Goal: Task Accomplishment & Management: Manage account settings

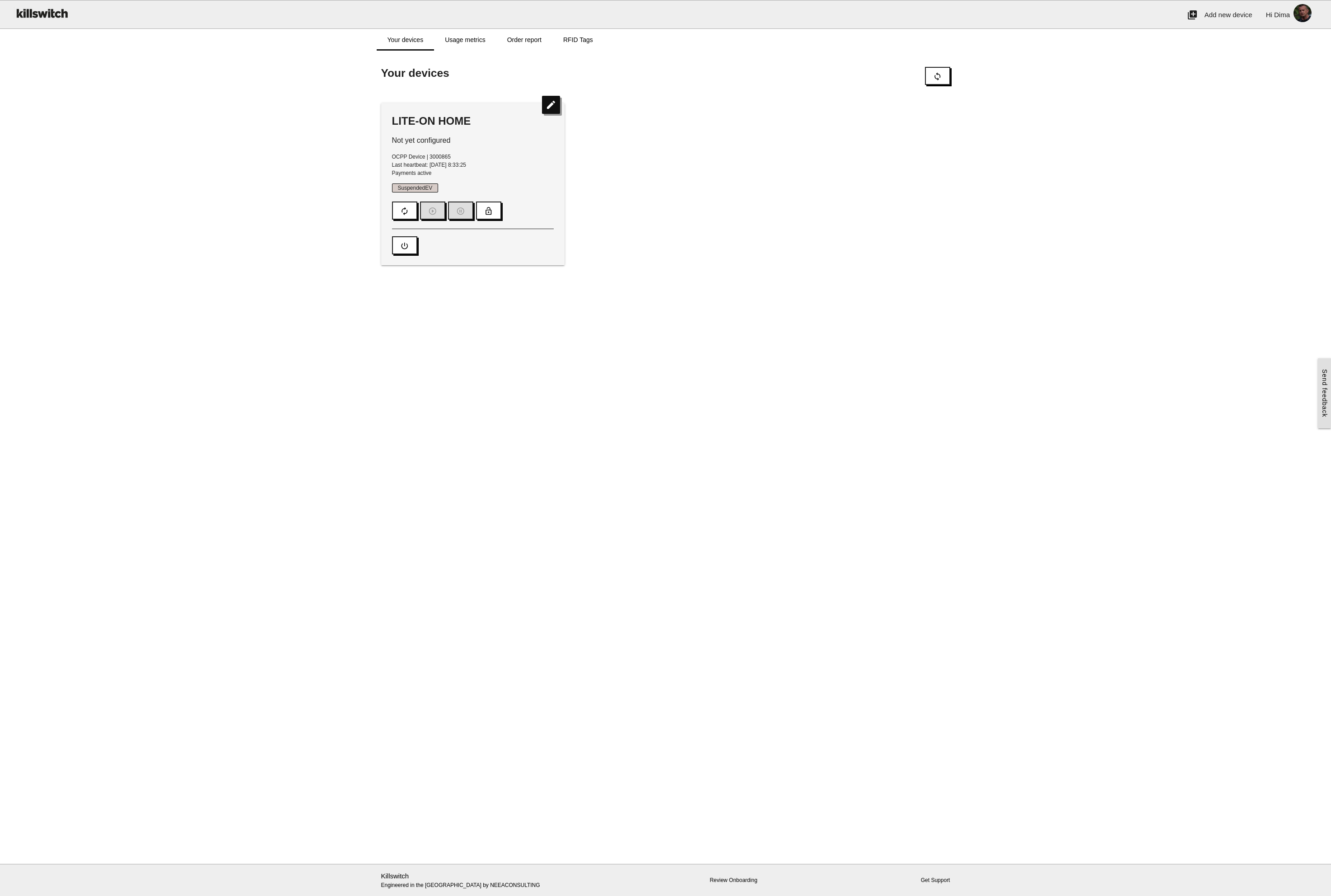
click at [552, 108] on icon "edit" at bounding box center [551, 105] width 18 height 18
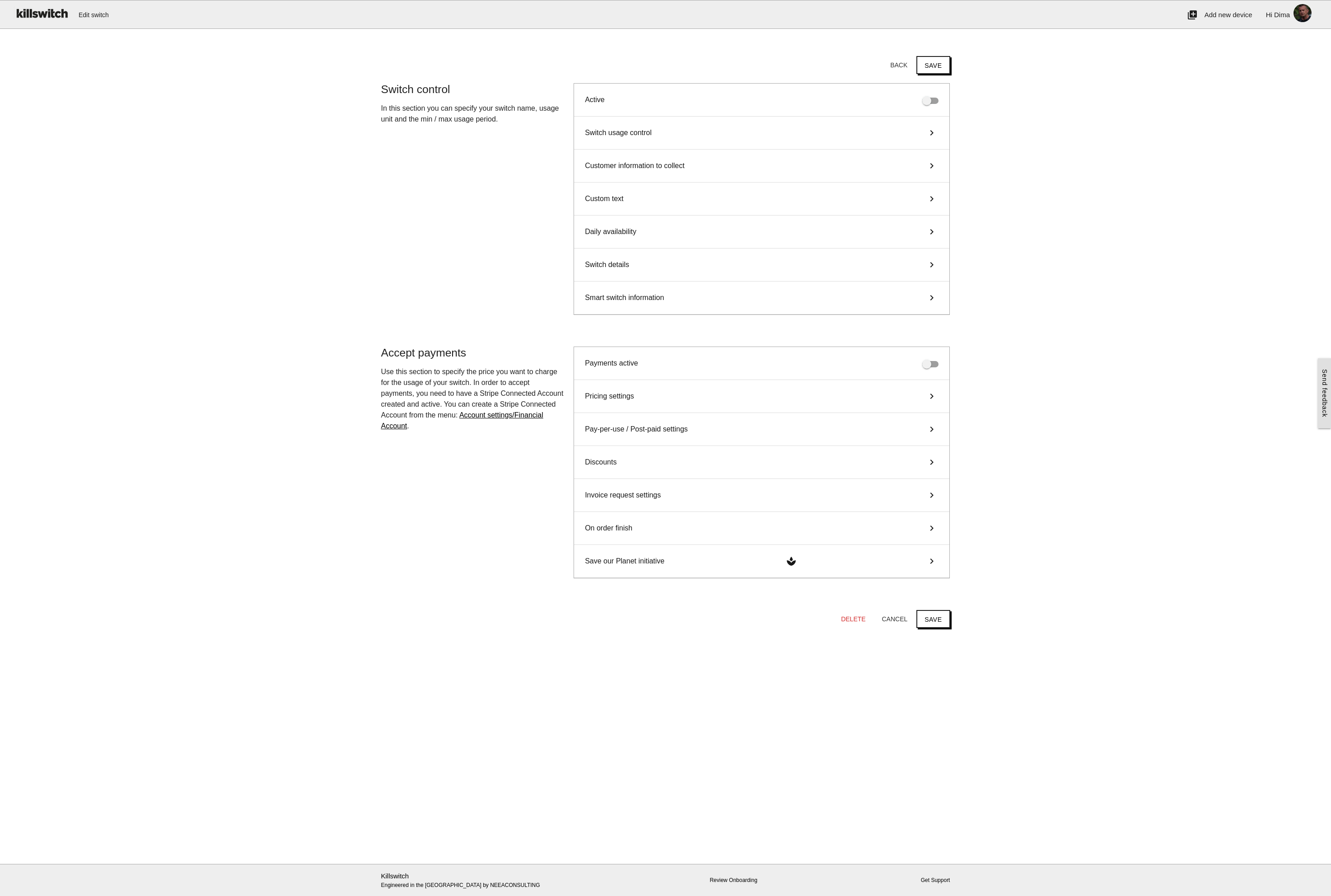
click at [929, 362] on span at bounding box center [931, 364] width 17 height 6
click at [639, 135] on span "Switch usage control" at bounding box center [618, 133] width 67 height 11
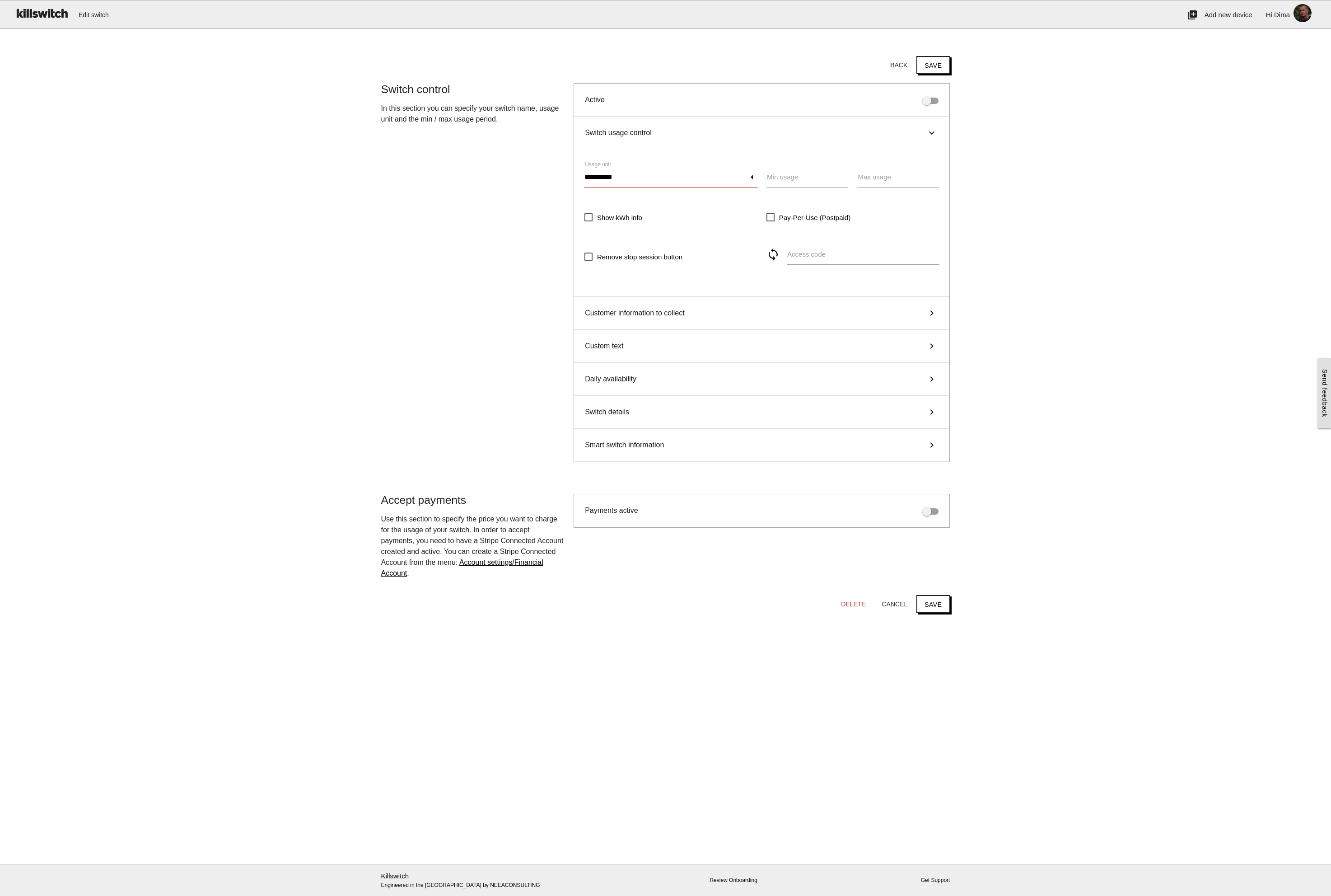
click at [671, 177] on input "**********" at bounding box center [671, 177] width 173 height 20
click at [671, 177] on span "Choose..." at bounding box center [671, 178] width 173 height 23
type input "*********"
click at [637, 99] on div "Active" at bounding box center [761, 100] width 375 height 33
click at [625, 131] on span "Switch usage control" at bounding box center [618, 133] width 67 height 11
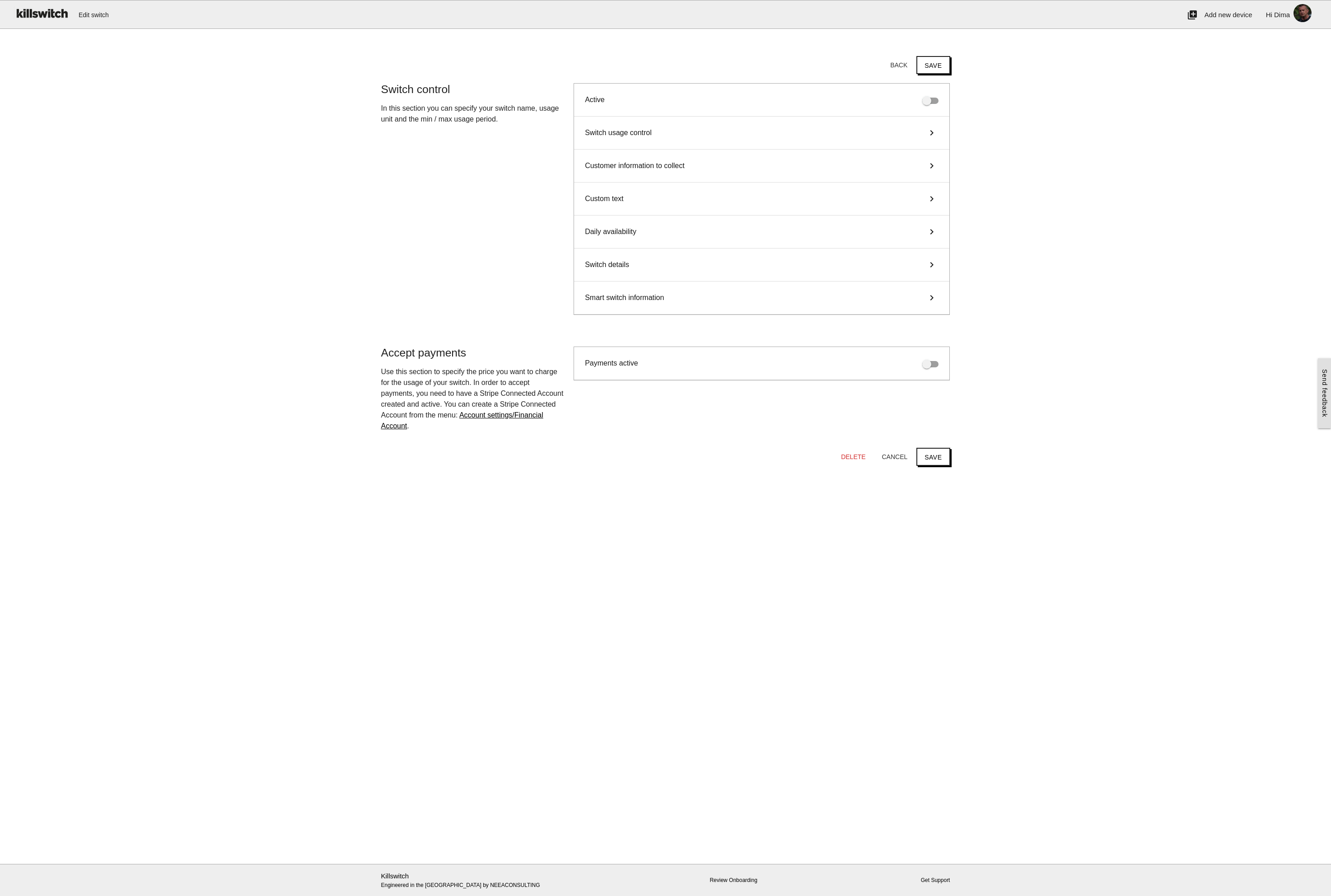
click at [633, 159] on div "Customer information to collect keyboard_arrow_right" at bounding box center [761, 166] width 375 height 33
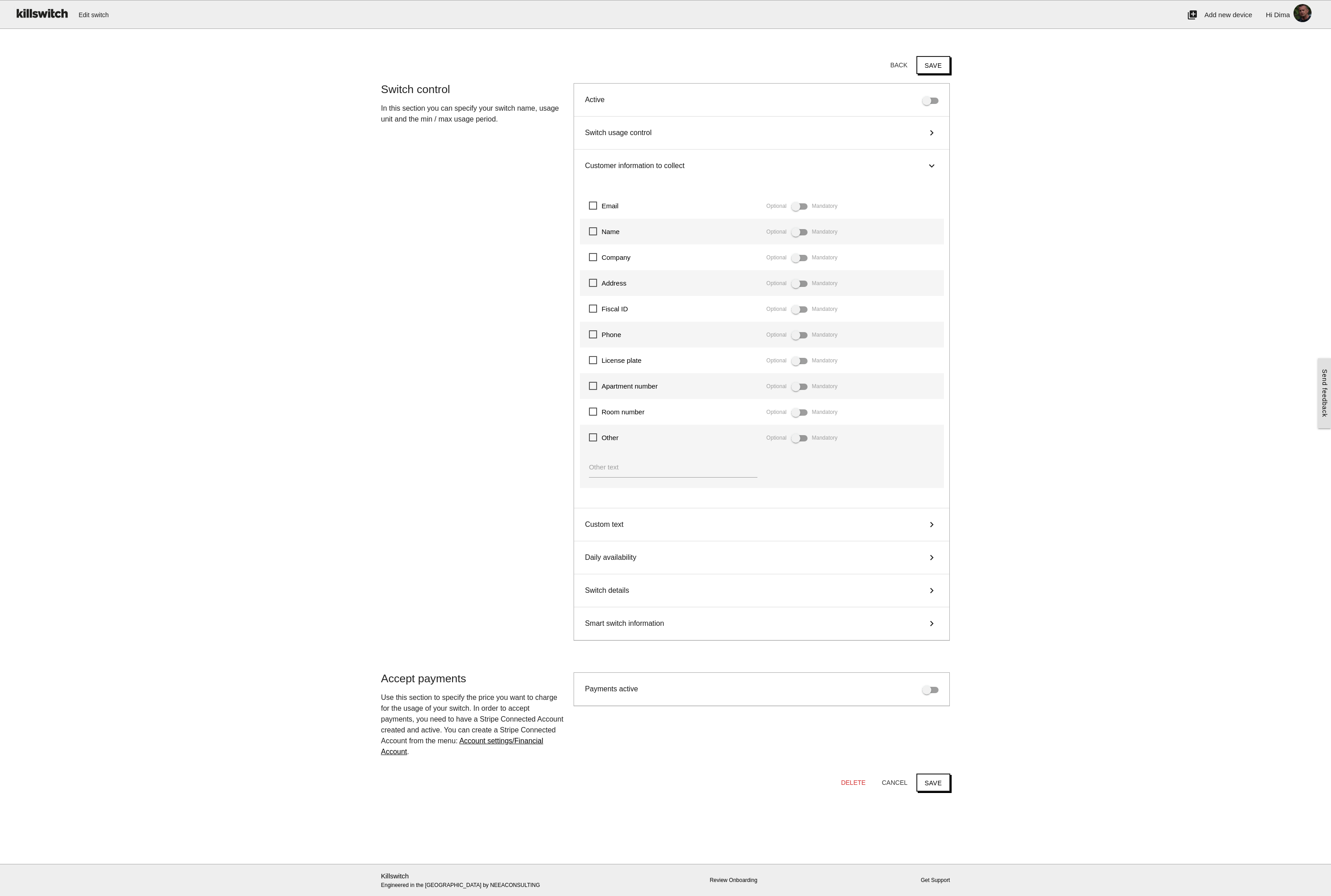
click at [643, 164] on span "Customer information to collect" at bounding box center [635, 166] width 100 height 11
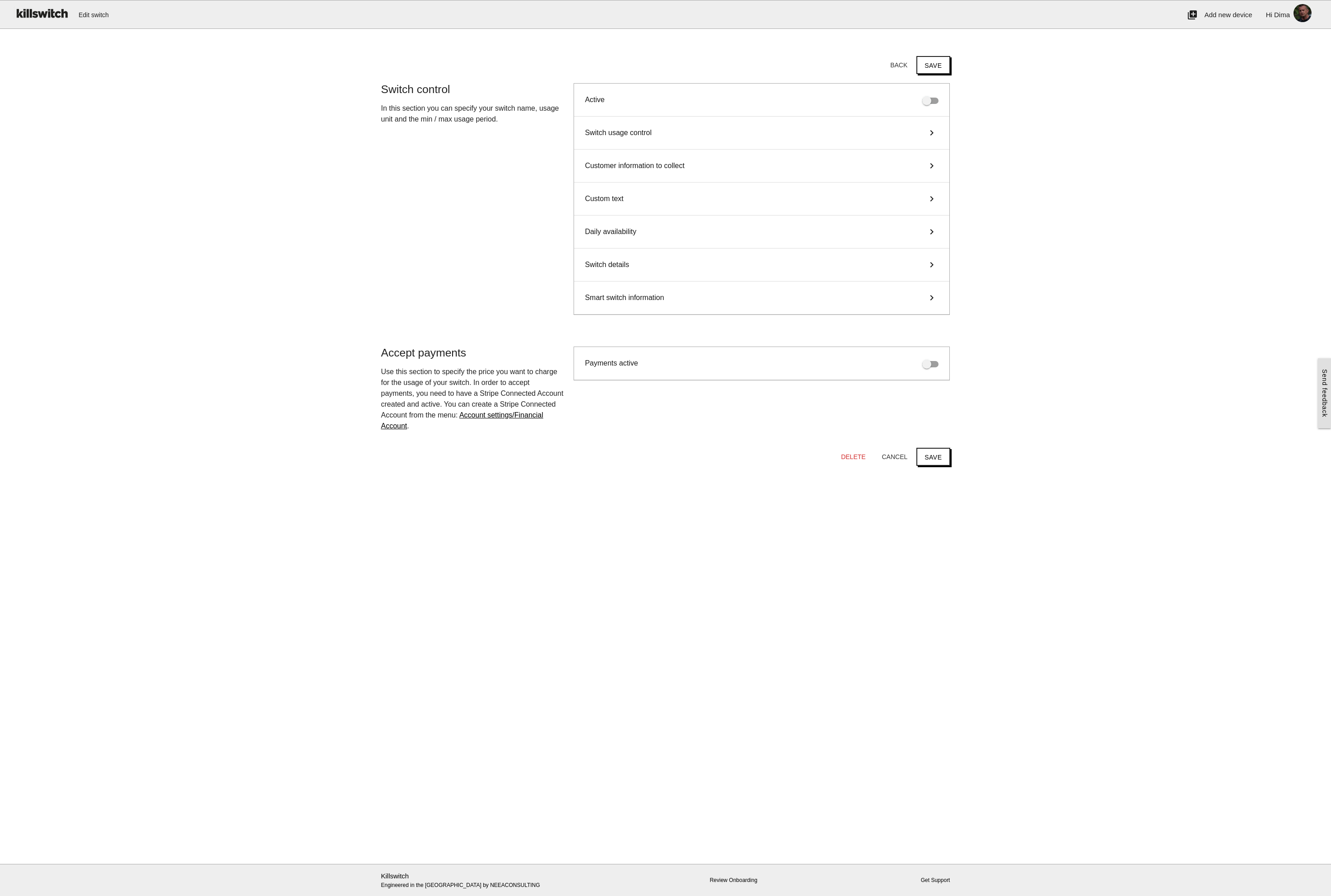
click at [633, 197] on div "Custom text keyboard_arrow_right" at bounding box center [761, 199] width 375 height 33
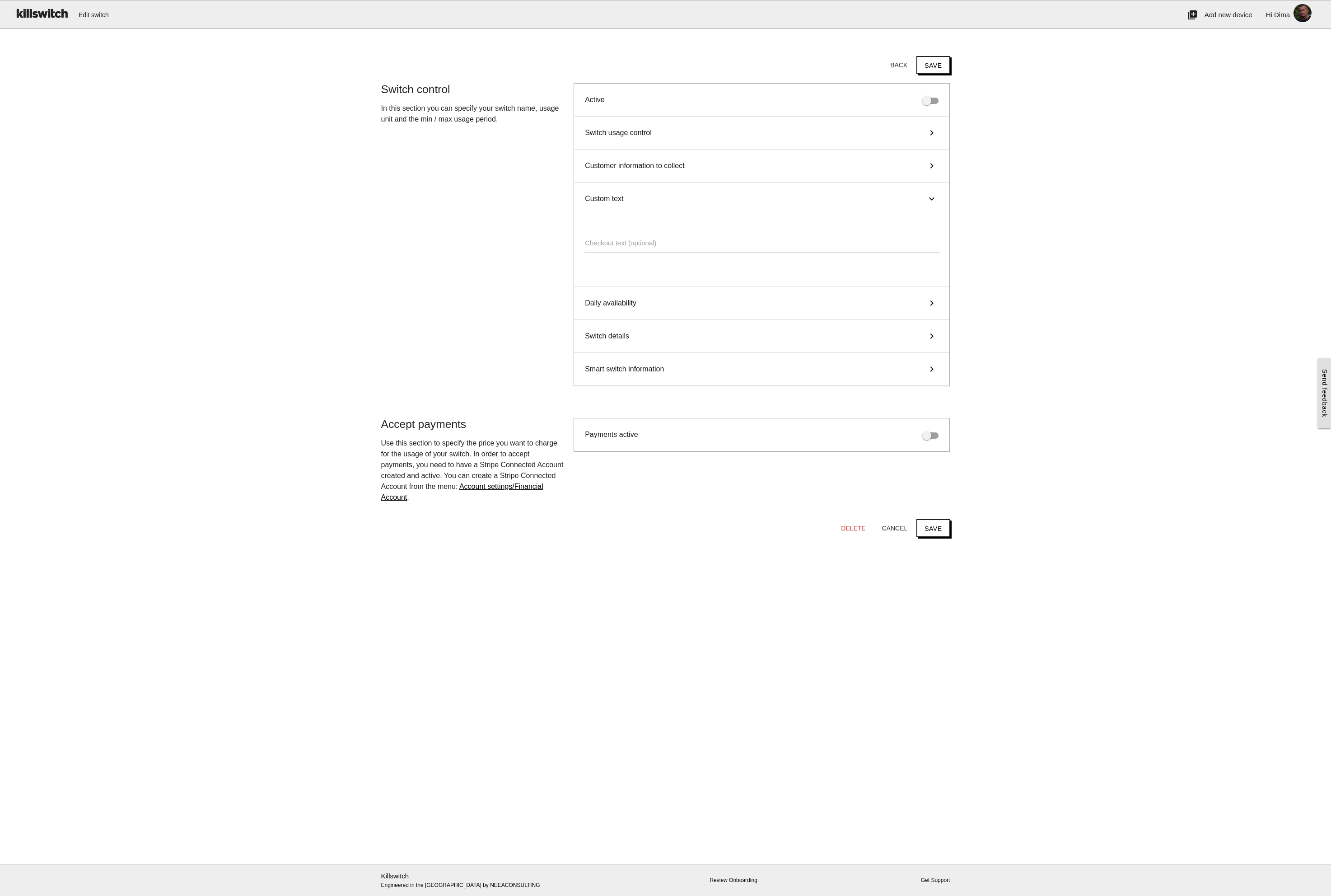
click at [633, 197] on div "Custom text keyboard_arrow_right" at bounding box center [761, 198] width 375 height 32
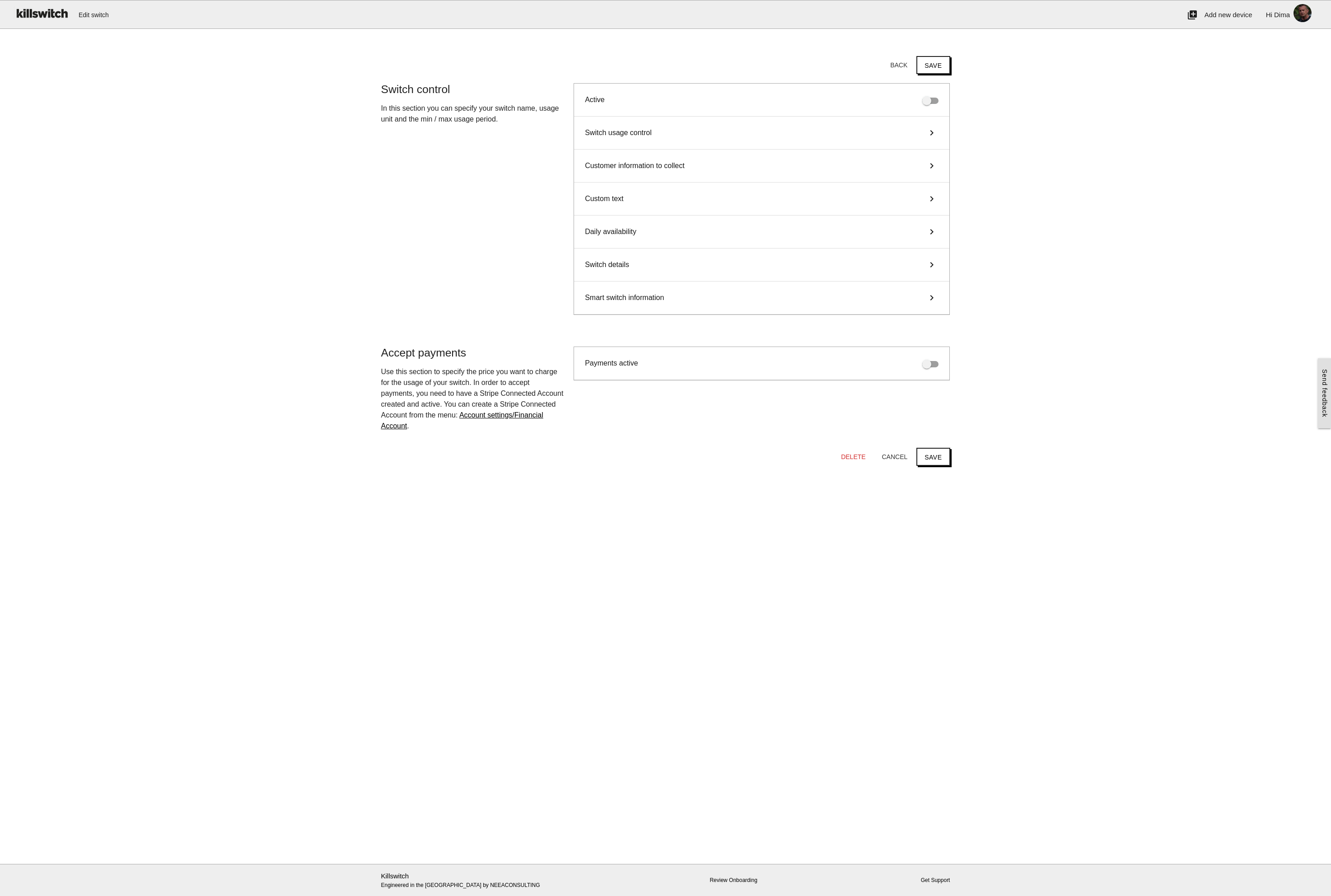
click at [627, 230] on span "Daily availability" at bounding box center [610, 232] width 51 height 11
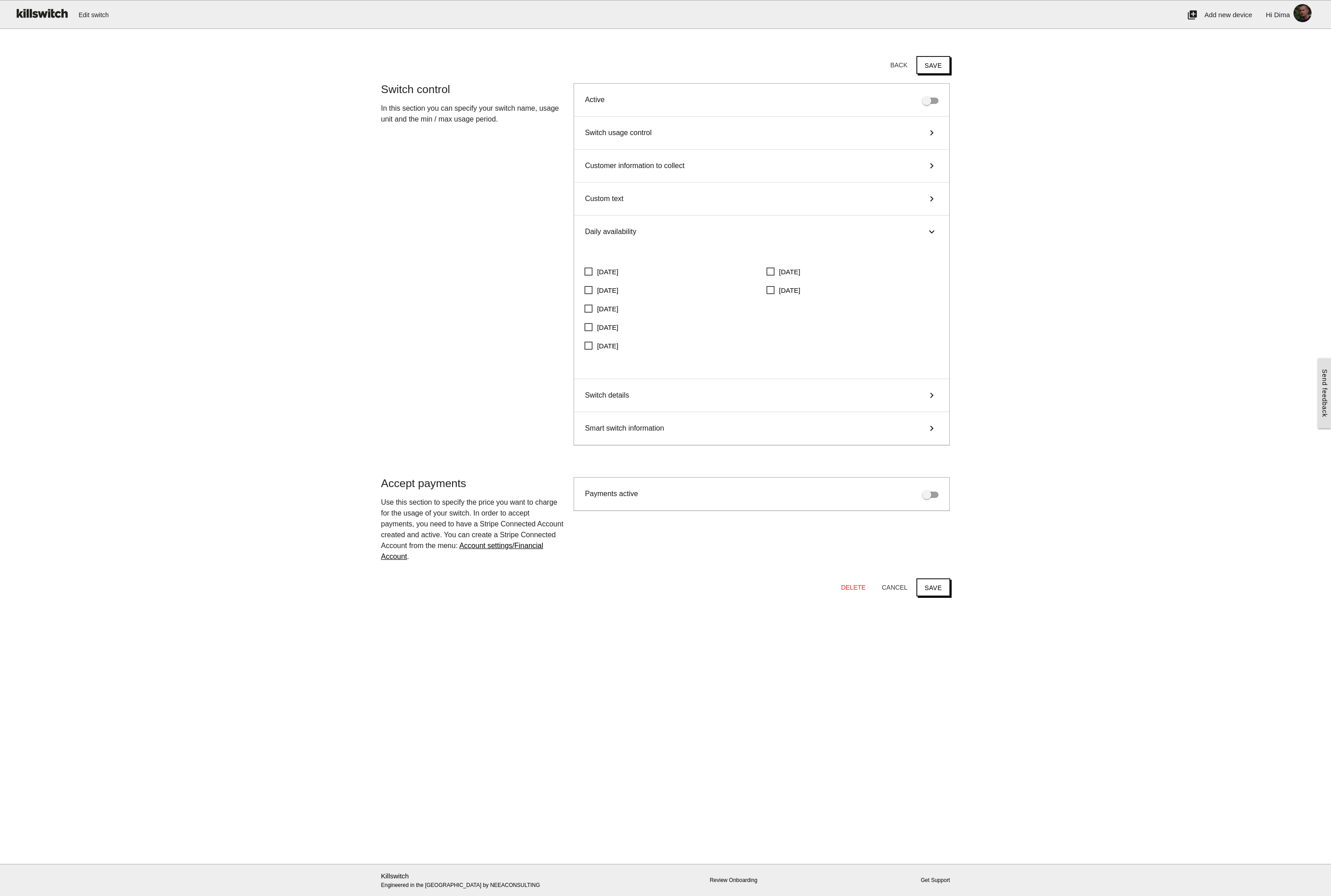
click at [627, 230] on span "Daily availability" at bounding box center [610, 232] width 51 height 11
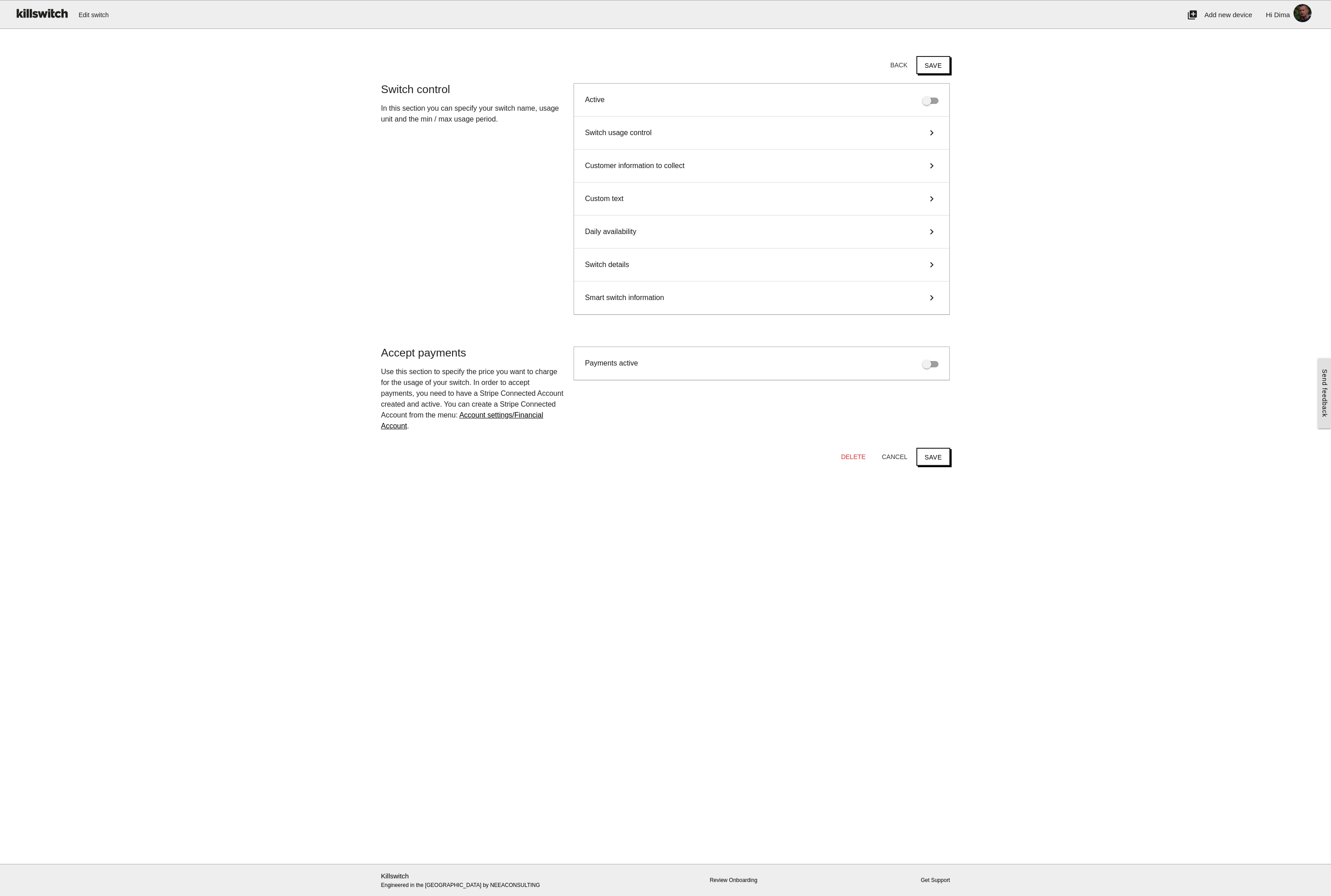
click at [621, 266] on span "Switch details" at bounding box center [607, 265] width 44 height 11
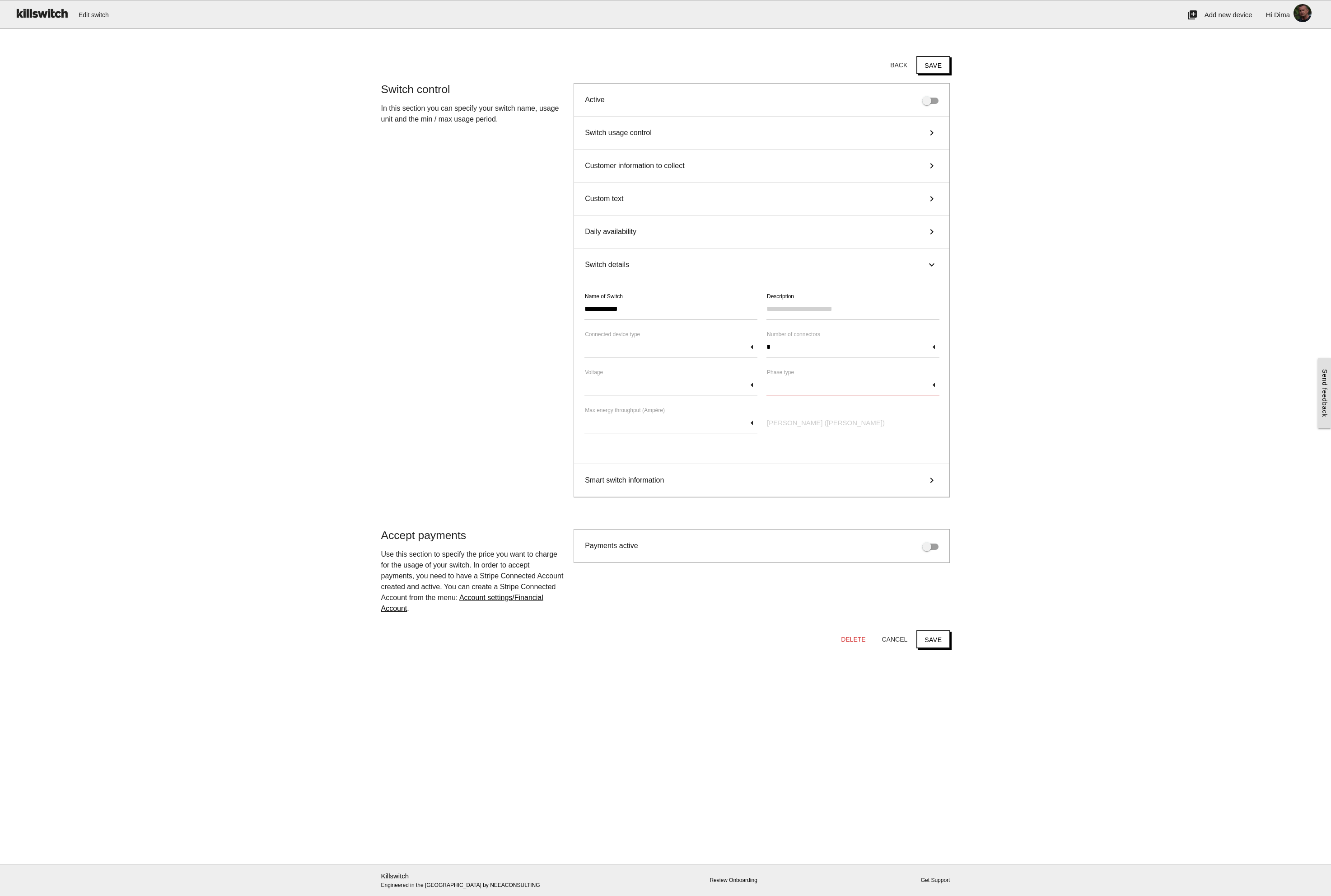
click at [884, 381] on input "text" at bounding box center [854, 385] width 173 height 20
click at [829, 428] on span "3 phase (three phase)" at bounding box center [854, 431] width 173 height 23
type input "**********"
click at [897, 484] on div "Smart switch information keyboard_arrow_right" at bounding box center [761, 481] width 375 height 33
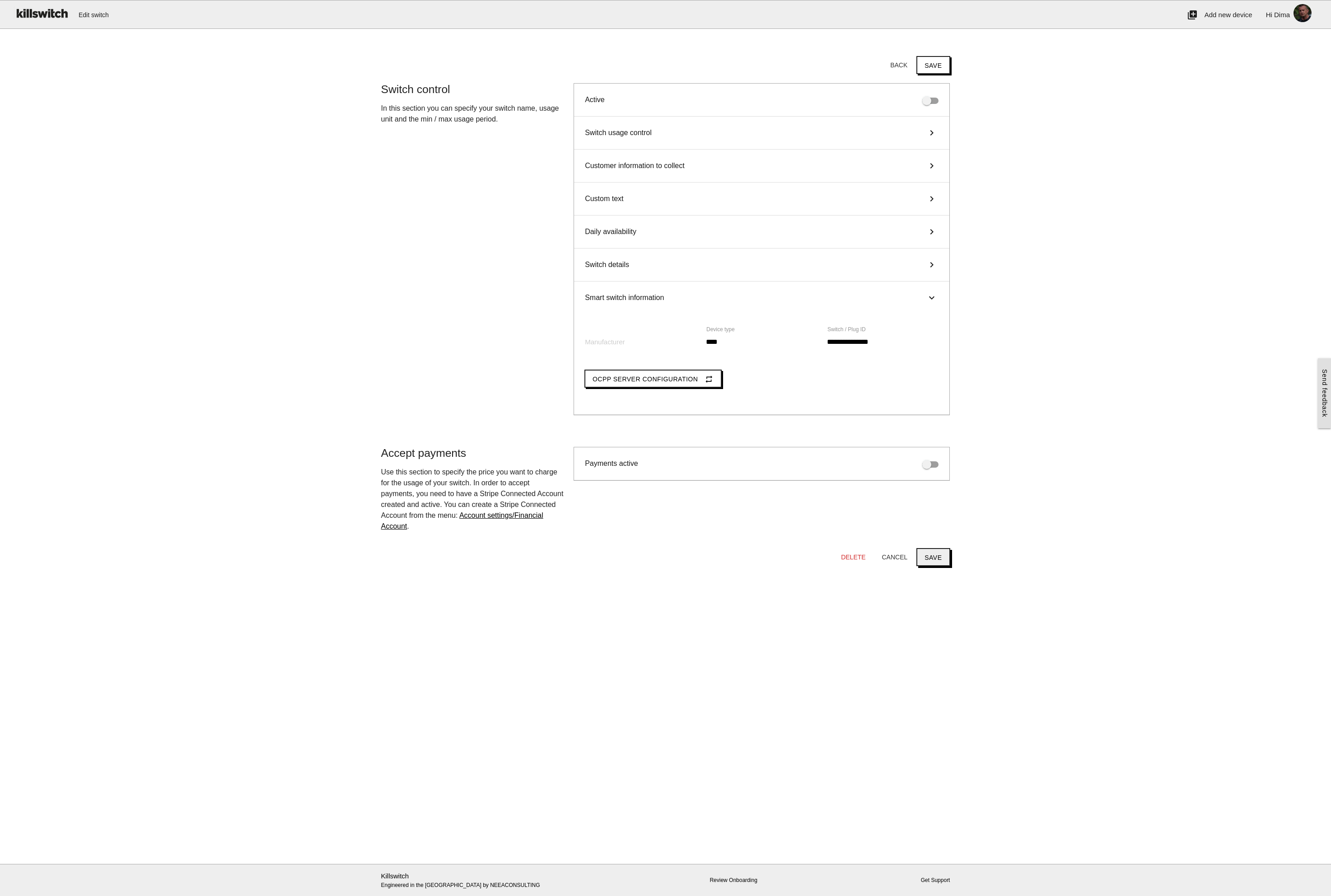
click at [939, 558] on button "Save" at bounding box center [933, 557] width 33 height 18
click at [663, 136] on div "Switch usage control keyboard_arrow_right" at bounding box center [761, 133] width 375 height 33
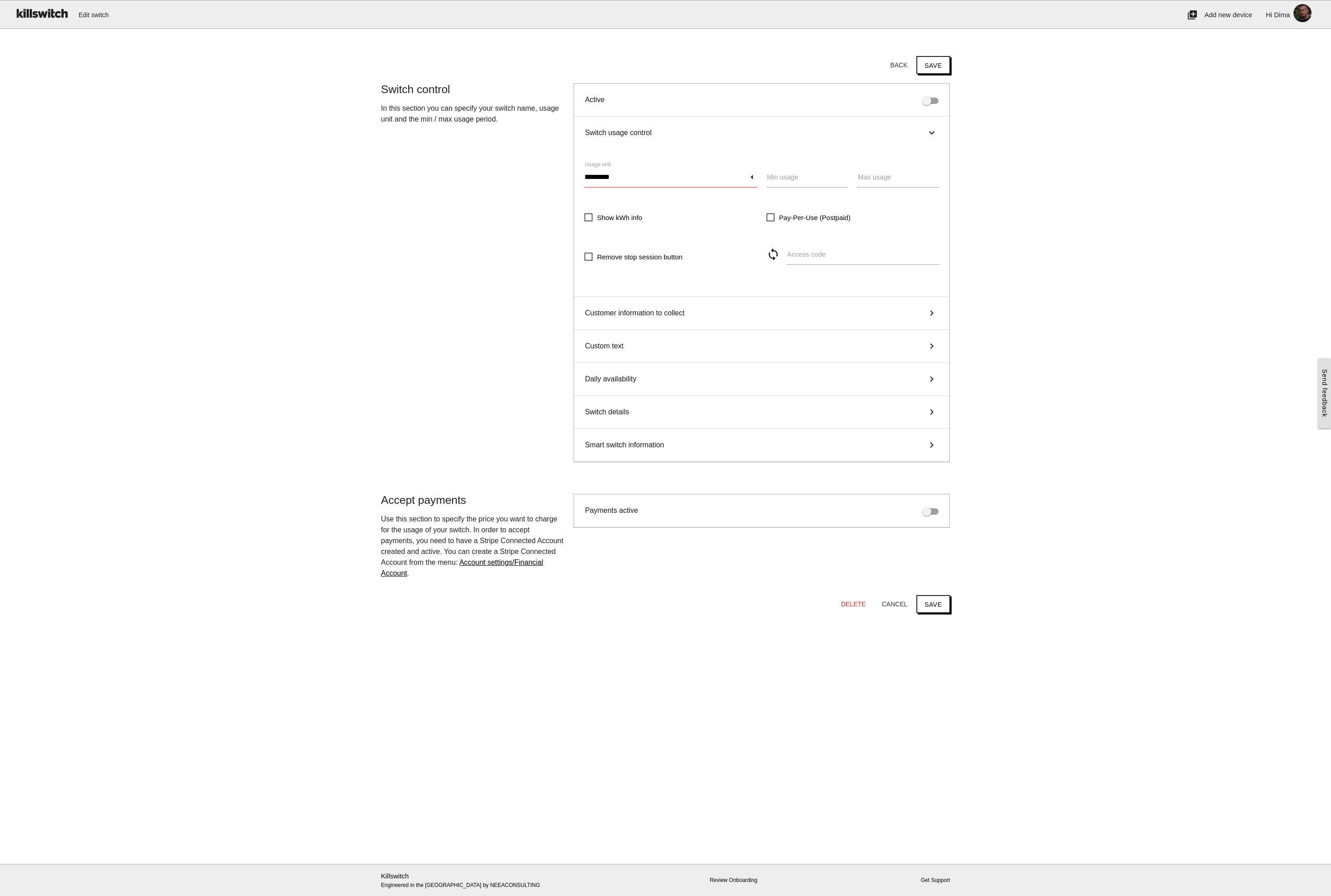
click at [701, 174] on input "*********" at bounding box center [671, 177] width 173 height 20
click at [701, 174] on span "Choose..." at bounding box center [671, 178] width 173 height 23
click at [942, 602] on button "Save" at bounding box center [933, 603] width 33 height 18
click at [813, 175] on input "Min usage" at bounding box center [808, 177] width 82 height 20
click at [846, 177] on input "*" at bounding box center [808, 177] width 82 height 20
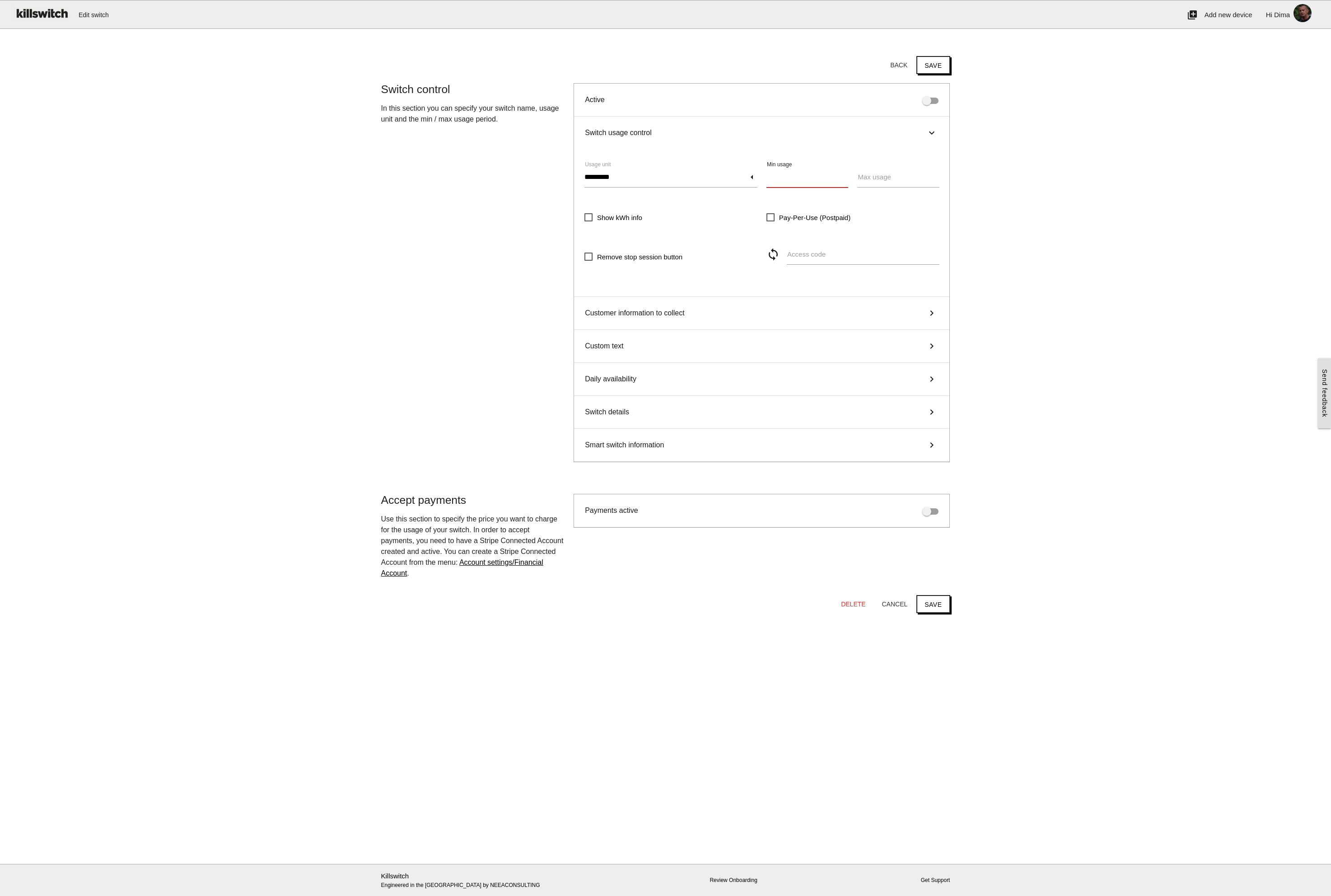
click at [846, 179] on input "*" at bounding box center [808, 177] width 82 height 20
type input "*"
click at [844, 175] on input "*" at bounding box center [808, 177] width 82 height 20
click at [1019, 255] on main "Start here! Add an OCPP device to Killswitch to configure it's payments checkou…" at bounding box center [666, 451] width 1331 height 826
click at [621, 177] on input "*********" at bounding box center [671, 177] width 173 height 20
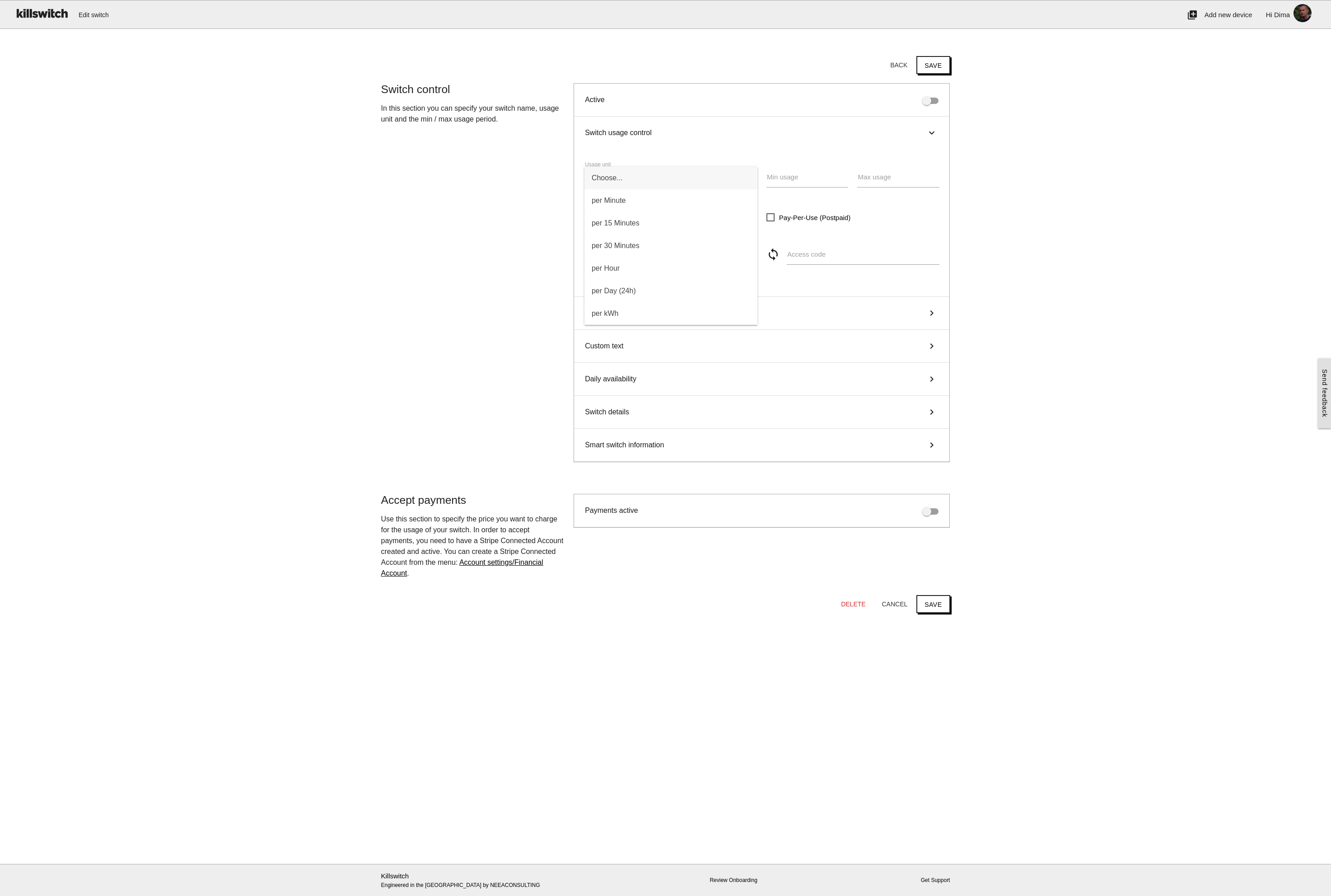
click at [519, 176] on div "**********" at bounding box center [666, 284] width 578 height 402
click at [929, 133] on icon "keyboard_arrow_right" at bounding box center [932, 132] width 11 height 13
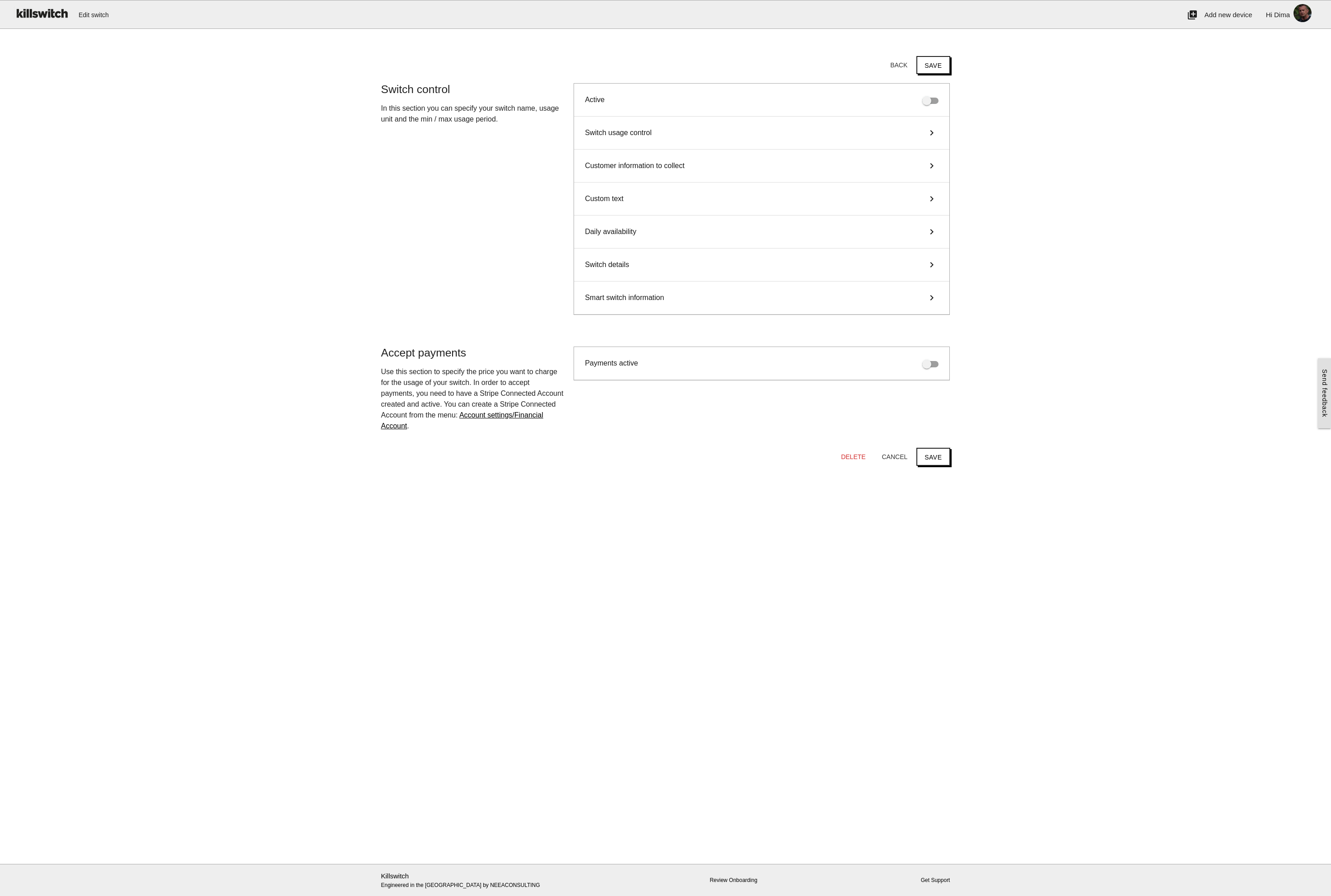
click at [602, 164] on span "Customer information to collect" at bounding box center [635, 166] width 100 height 11
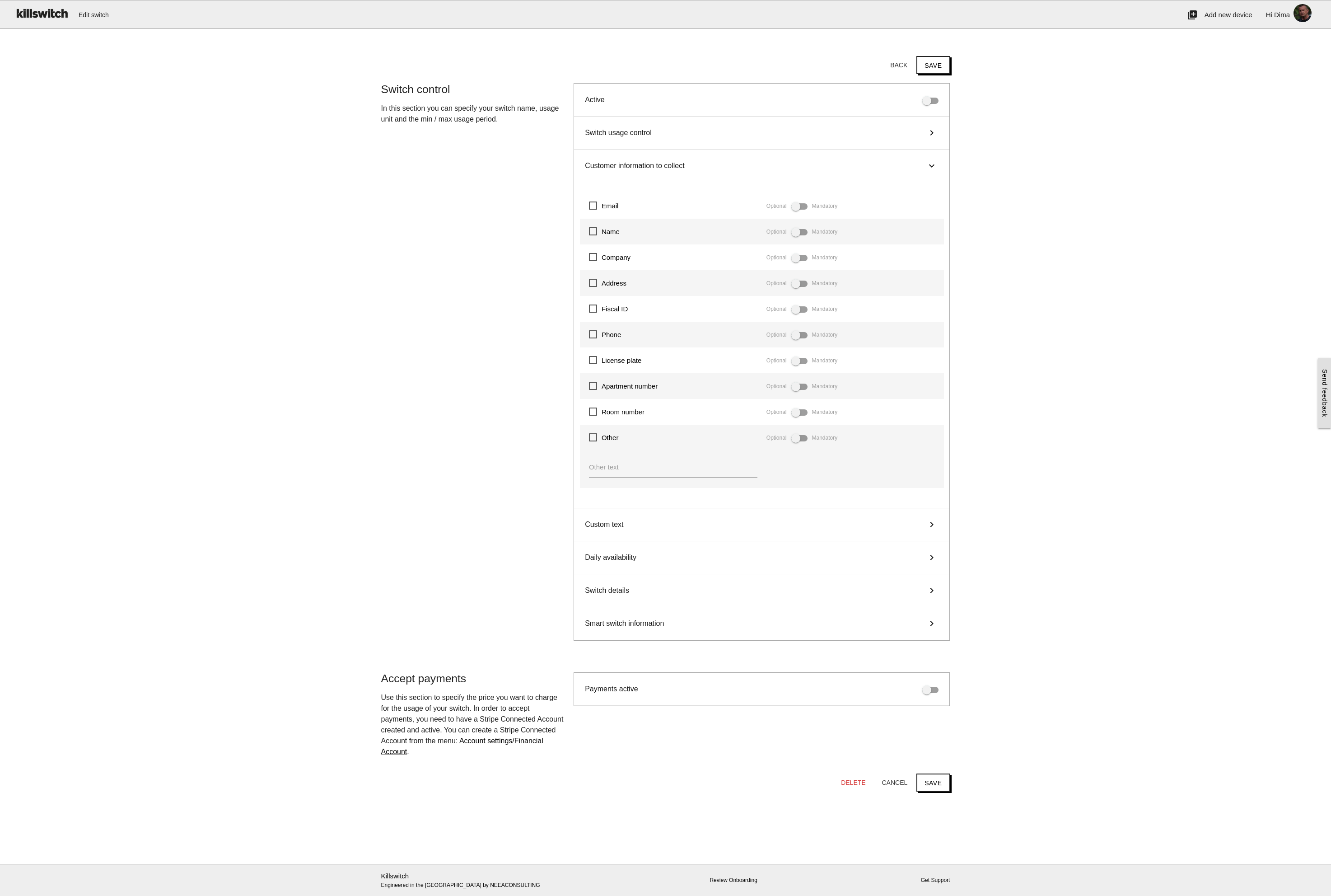
click at [602, 164] on span "Customer information to collect" at bounding box center [635, 166] width 100 height 11
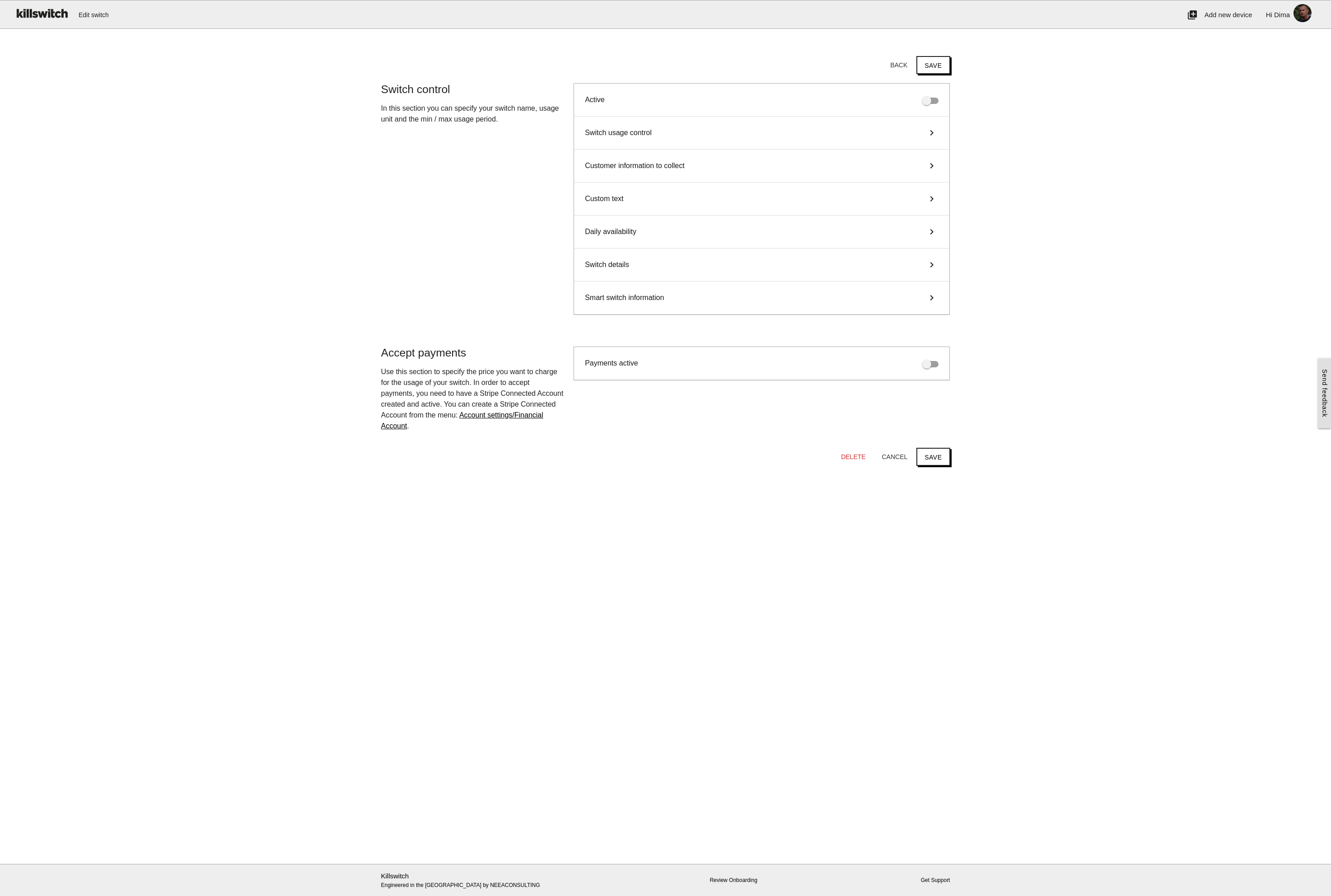
click at [613, 134] on span "Switch usage control" at bounding box center [618, 133] width 67 height 11
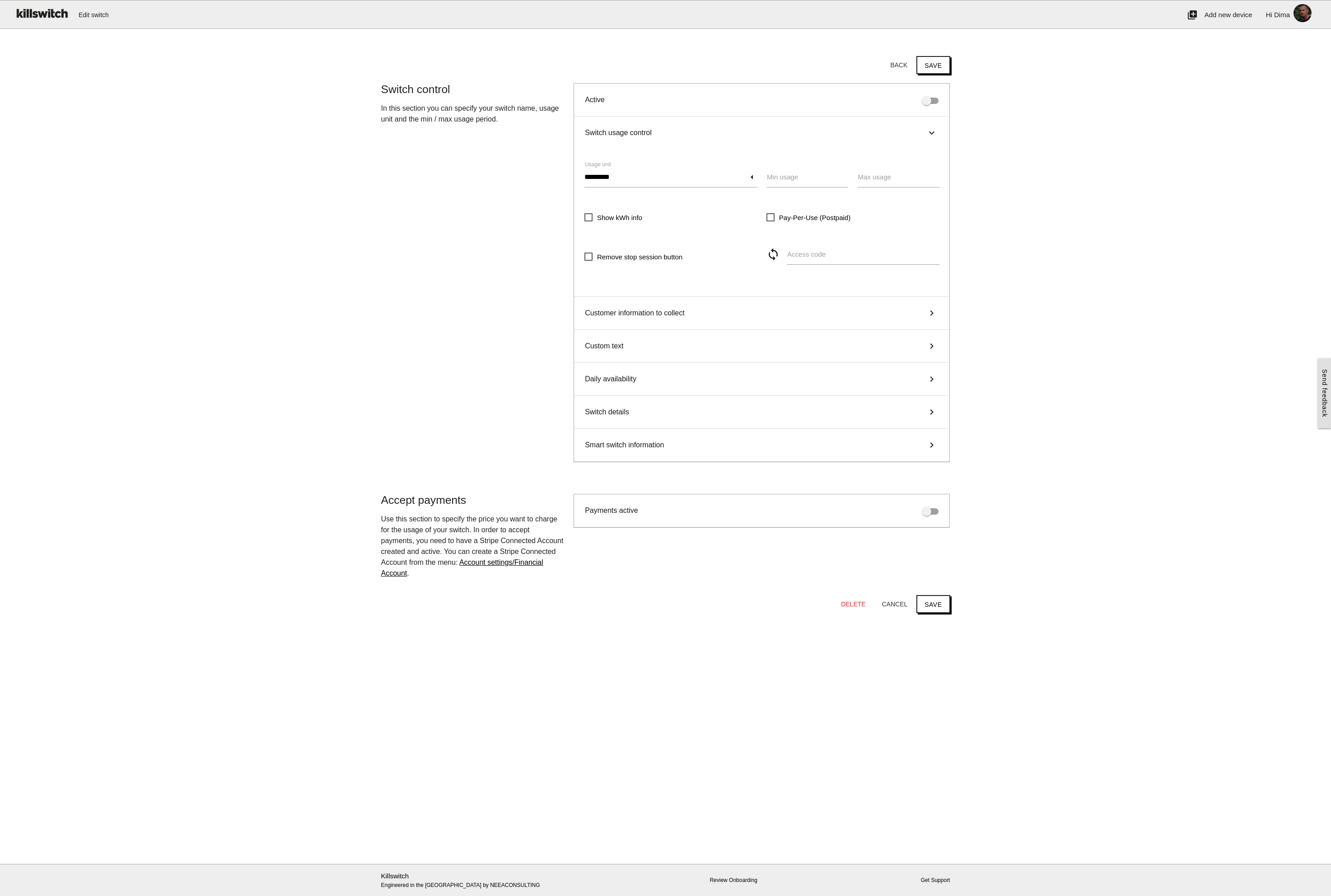
click at [628, 129] on span "Switch usage control" at bounding box center [618, 133] width 67 height 11
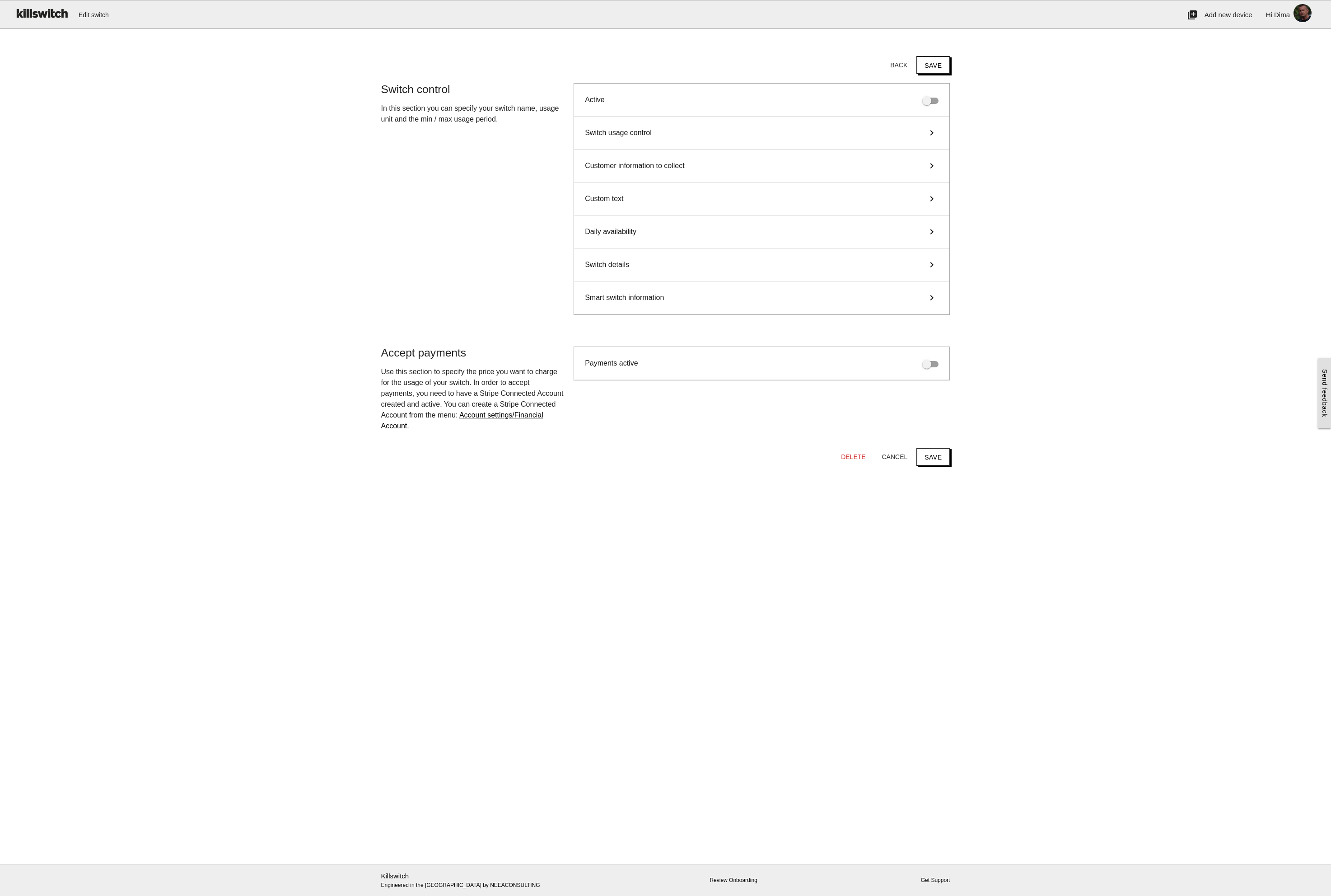
click at [931, 98] on span at bounding box center [931, 101] width 17 height 6
click at [934, 67] on button "Save" at bounding box center [933, 65] width 33 height 18
click at [935, 66] on button "Save" at bounding box center [933, 65] width 33 height 18
drag, startPoint x: 942, startPoint y: 68, endPoint x: 949, endPoint y: 66, distance: 7.3
click at [944, 66] on button "Save" at bounding box center [933, 65] width 33 height 18
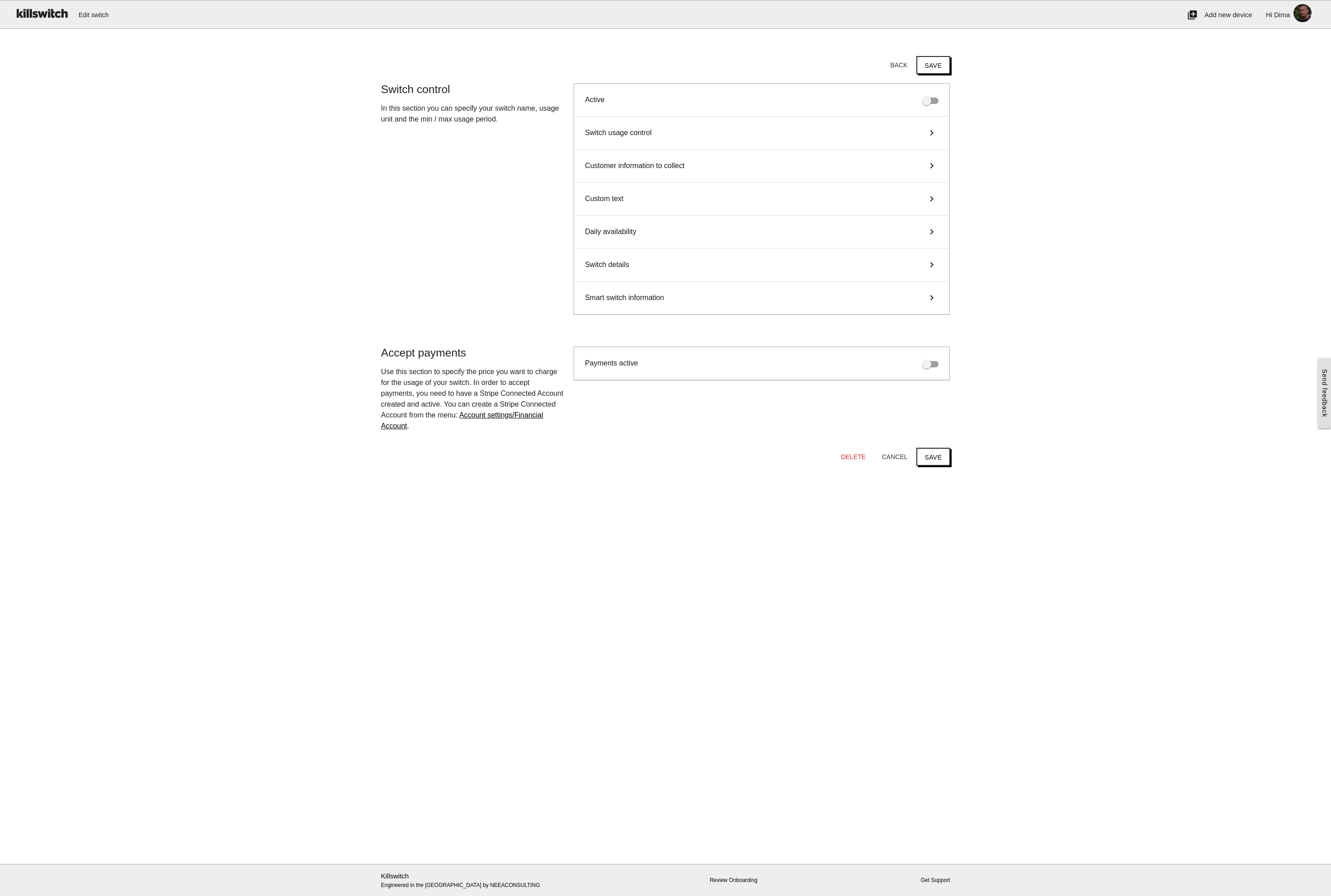
click at [934, 133] on icon "keyboard_arrow_right" at bounding box center [931, 133] width 13 height 11
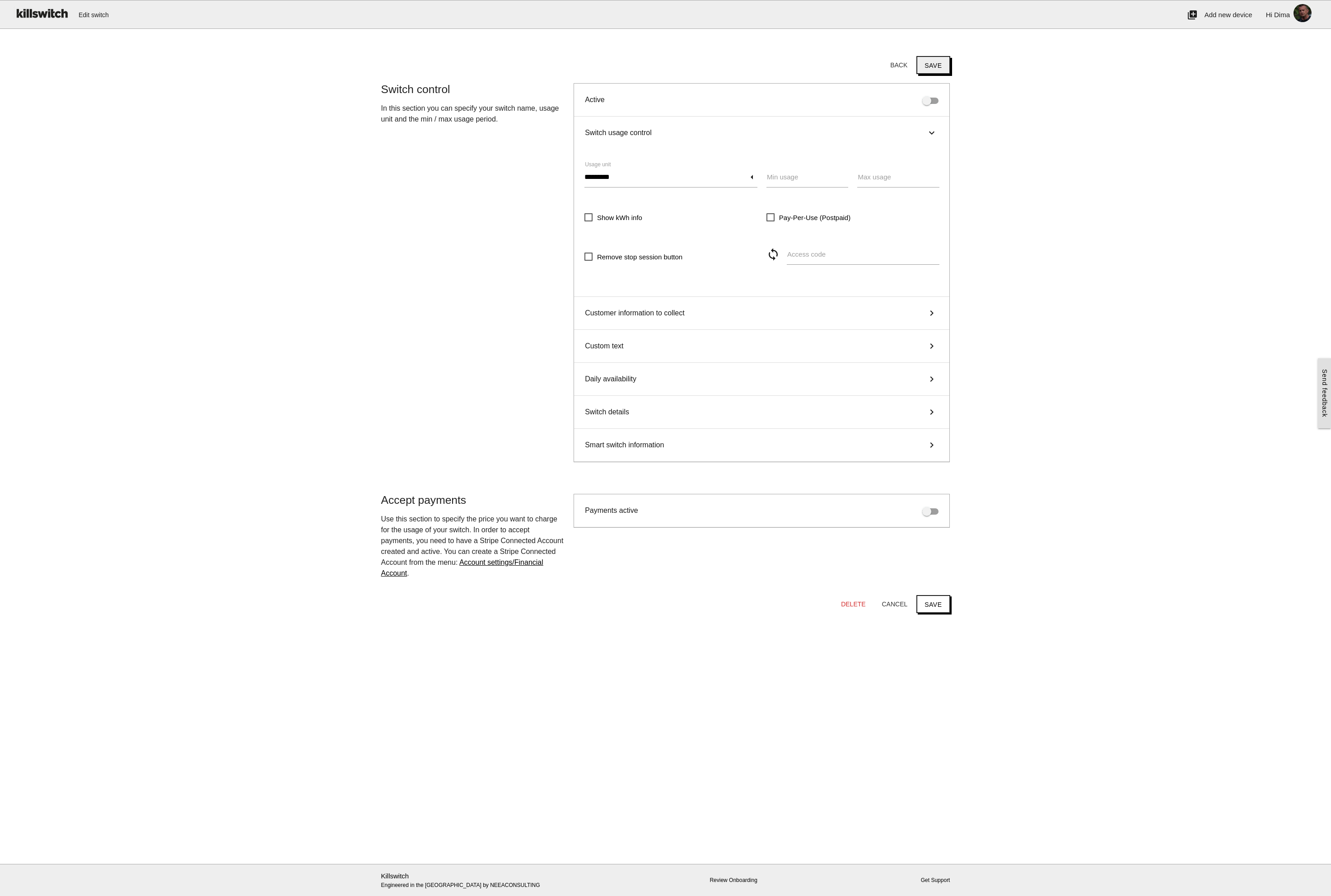
click at [942, 68] on button "Save" at bounding box center [933, 65] width 33 height 18
click at [614, 180] on input "*********" at bounding box center [671, 177] width 173 height 20
click at [618, 290] on span "per Day (24h)" at bounding box center [671, 290] width 173 height 23
type input "**********"
click at [787, 175] on label "Min usage" at bounding box center [783, 177] width 31 height 10
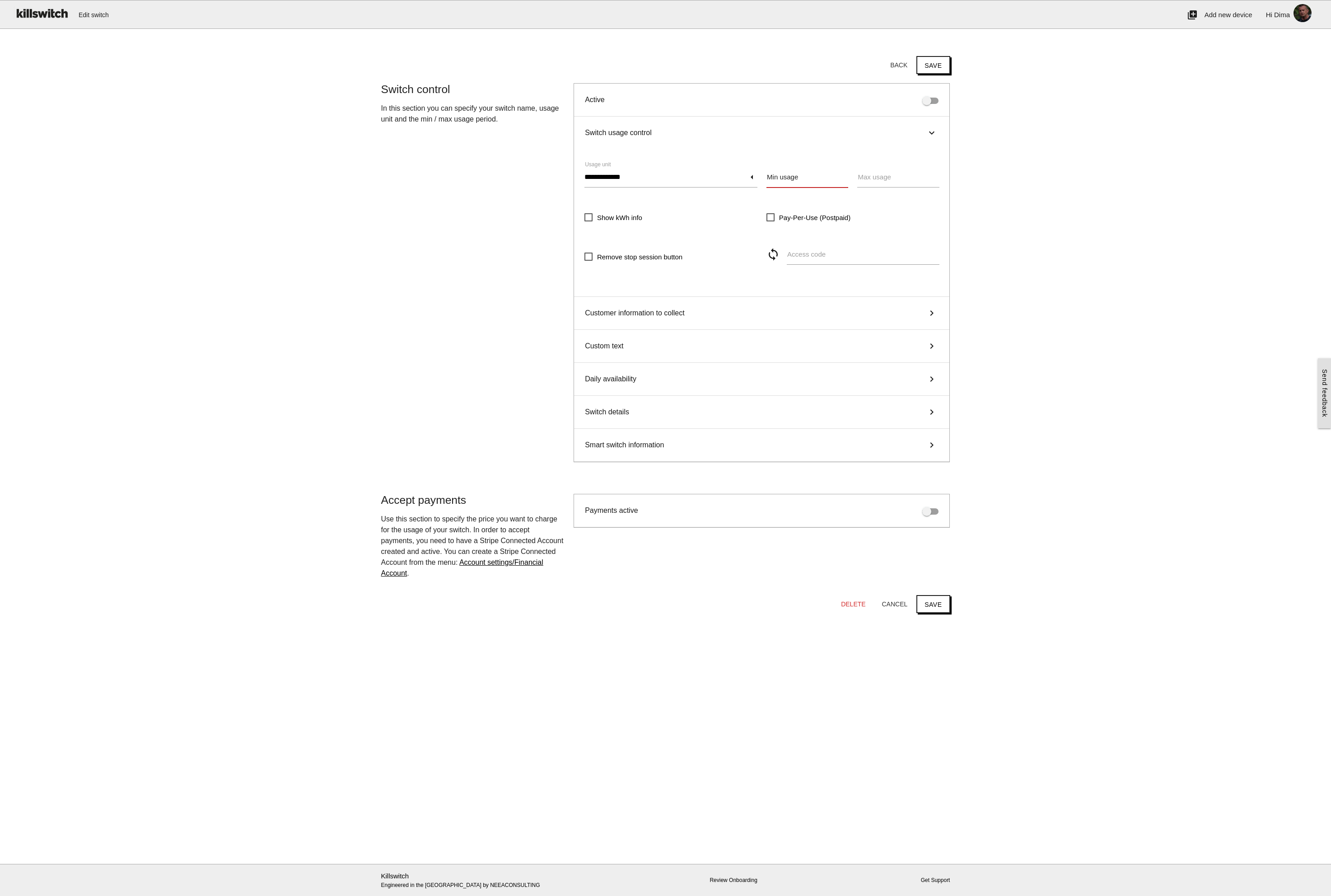
click at [803, 174] on input "Min usage" at bounding box center [808, 177] width 82 height 20
type input "*"
click at [893, 180] on input "Max usage" at bounding box center [898, 177] width 82 height 20
type input "****"
click at [658, 165] on div "**********" at bounding box center [761, 218] width 364 height 116
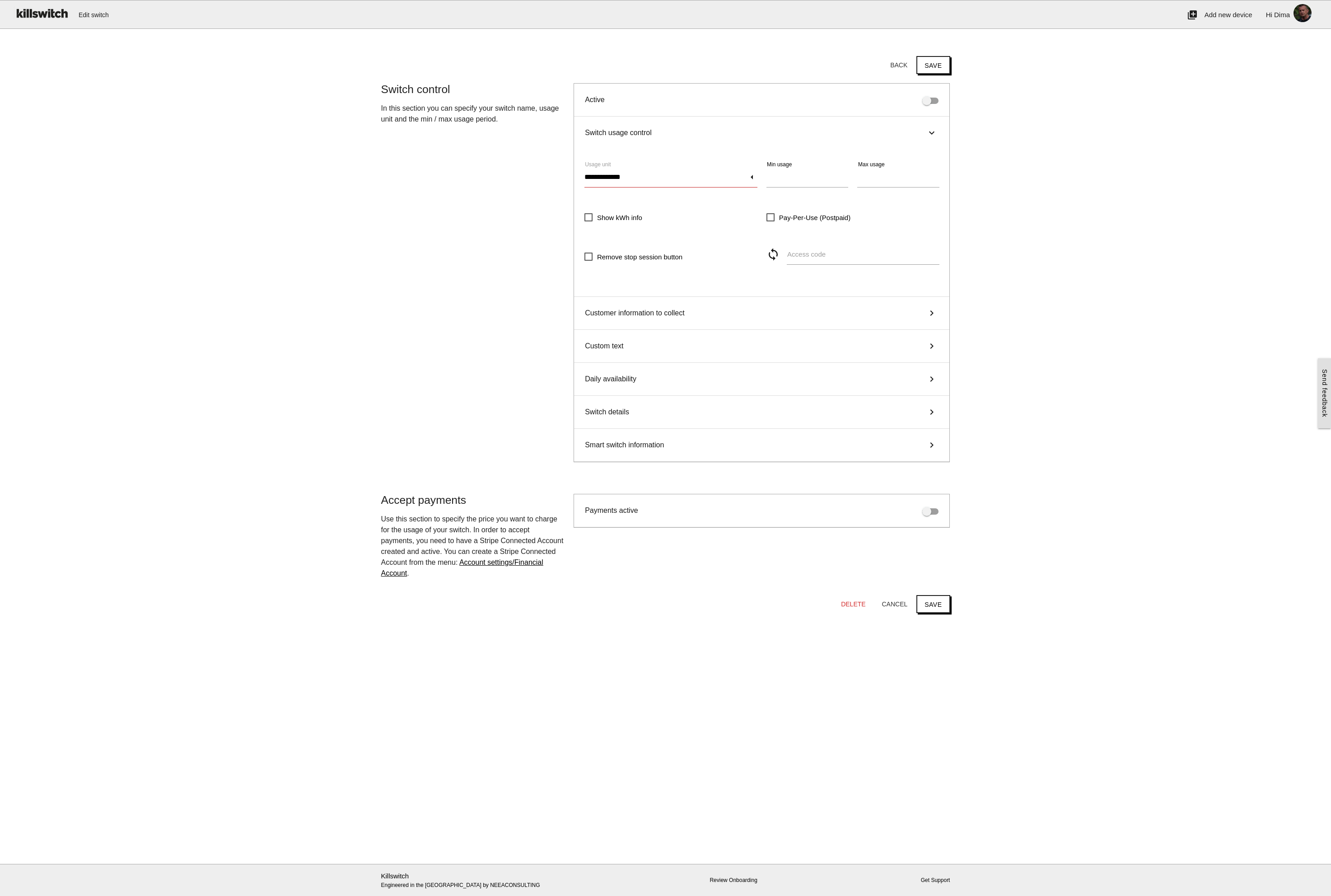
click at [654, 174] on input "**********" at bounding box center [671, 177] width 173 height 20
click at [626, 289] on span "per Day (24h)" at bounding box center [671, 290] width 173 height 23
click at [968, 208] on main "Start here! Add an OCPP device to Killswitch to configure it's payments checkou…" at bounding box center [666, 451] width 1331 height 826
click at [942, 65] on button "Save" at bounding box center [933, 65] width 33 height 18
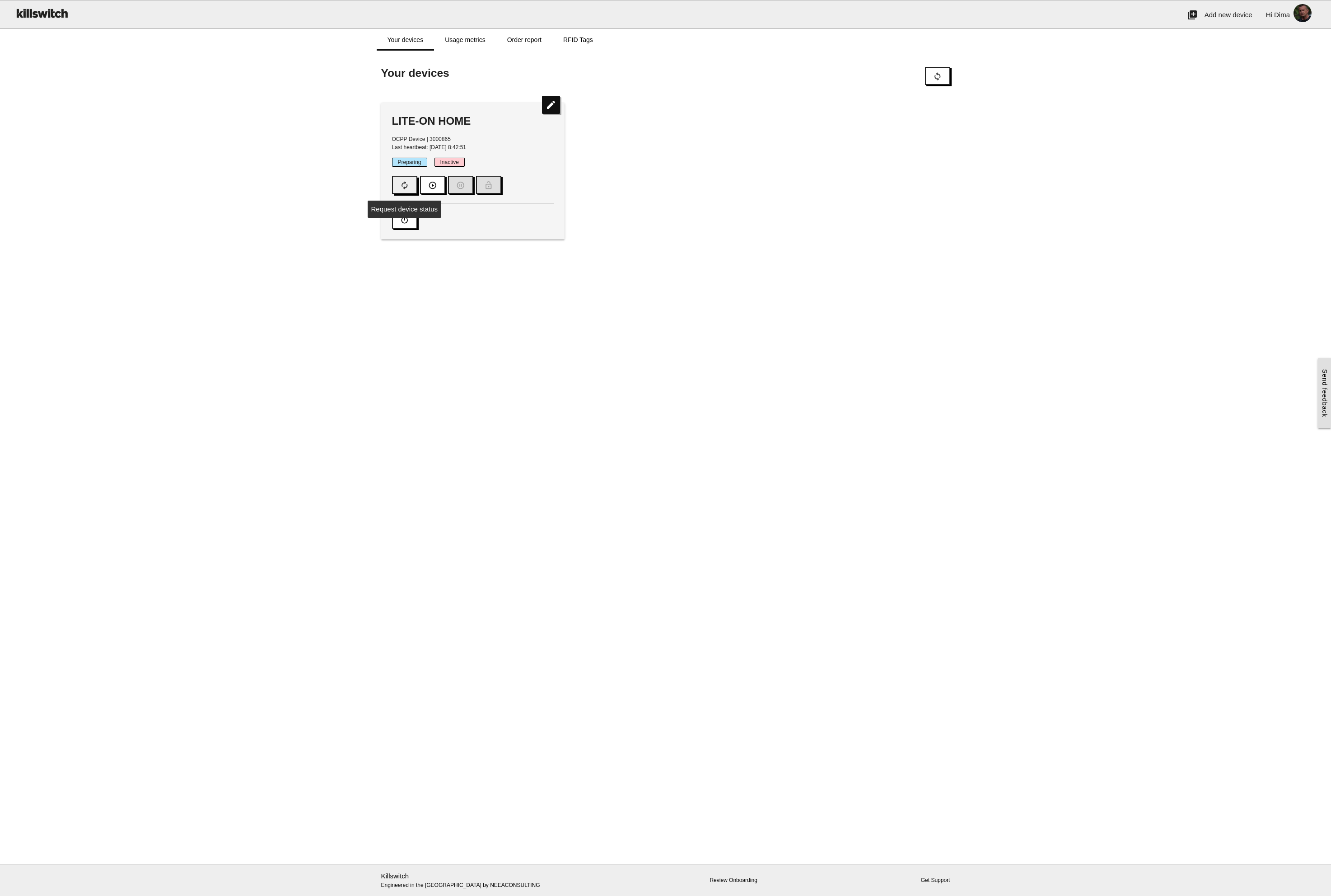
click at [408, 183] on icon "autorenew" at bounding box center [404, 186] width 9 height 17
click at [400, 180] on icon "autorenew" at bounding box center [404, 186] width 9 height 17
click at [551, 102] on icon "edit" at bounding box center [551, 105] width 18 height 18
type input "*"
type input "****"
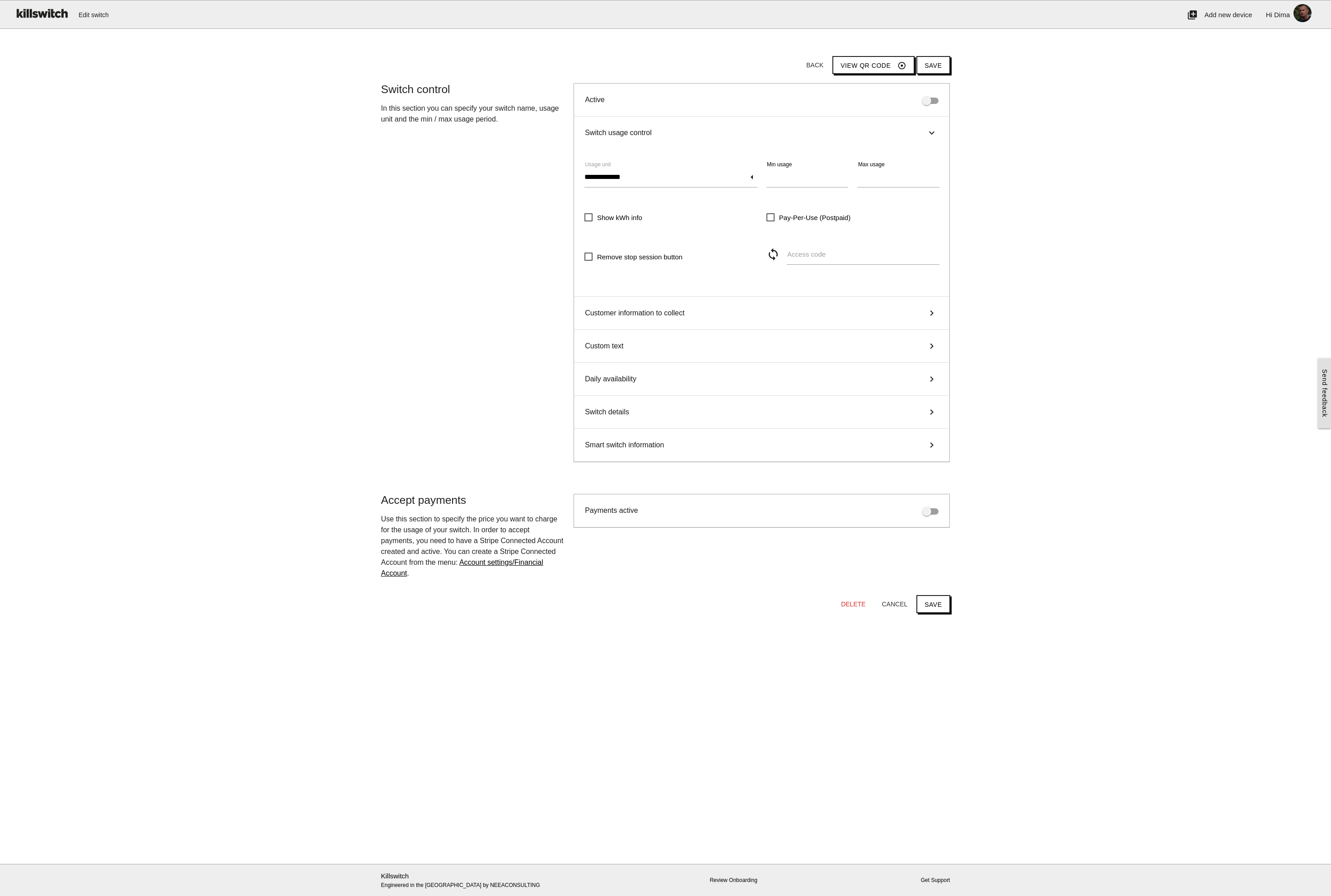
click at [927, 101] on span at bounding box center [931, 101] width 17 height 6
click at [934, 603] on button "Save" at bounding box center [933, 603] width 33 height 18
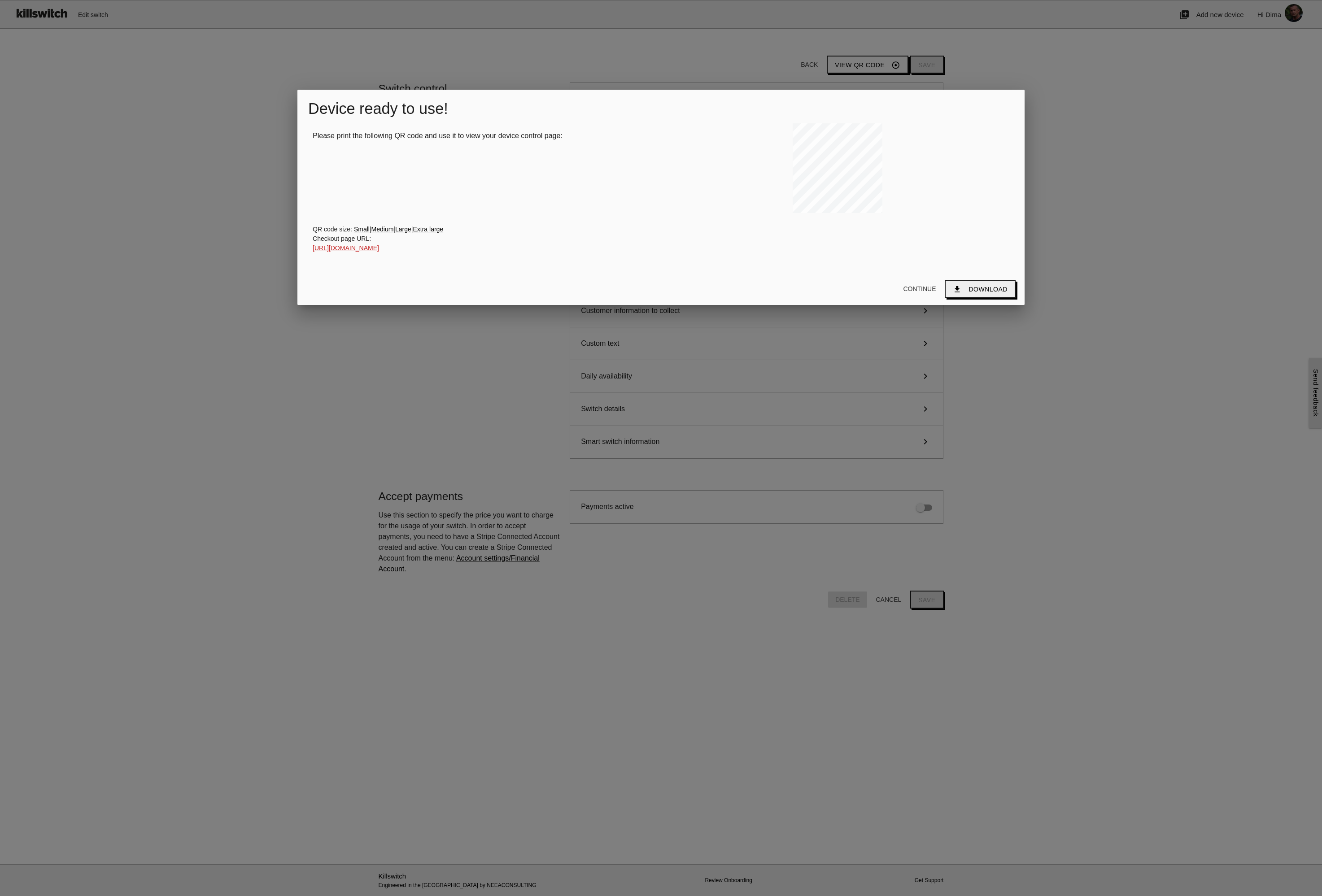
click at [954, 288] on button "Download download" at bounding box center [980, 288] width 70 height 18
click at [927, 289] on button "Continue" at bounding box center [920, 289] width 47 height 16
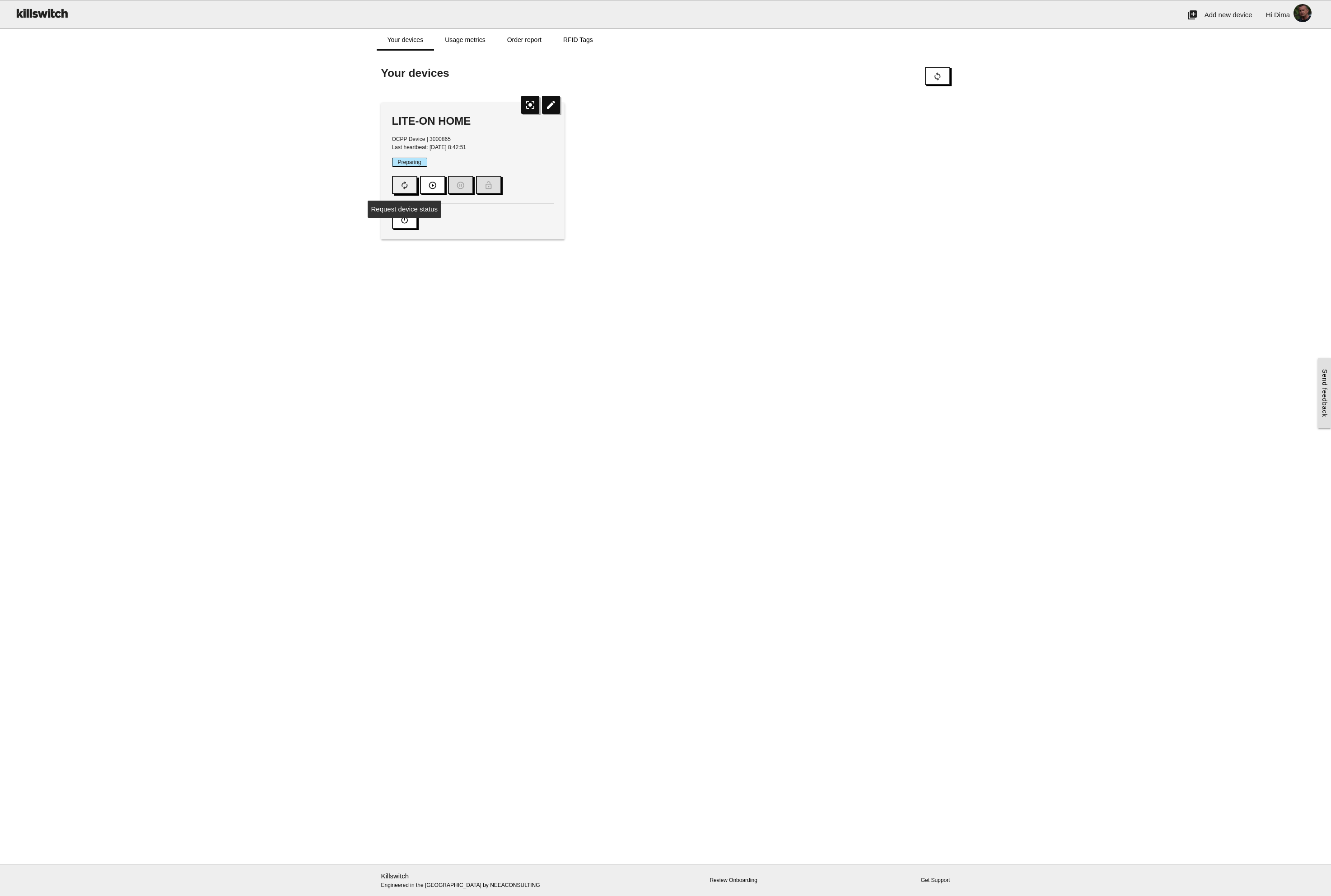
click at [405, 186] on icon "autorenew" at bounding box center [404, 186] width 9 height 17
click at [431, 186] on icon "play_circle_outline" at bounding box center [432, 186] width 9 height 17
click at [581, 300] on main "Start here! Add an OCPP device to Killswitch to configure it's payments checkou…" at bounding box center [666, 457] width 1331 height 813
click at [533, 42] on link "Order report" at bounding box center [524, 40] width 56 height 22
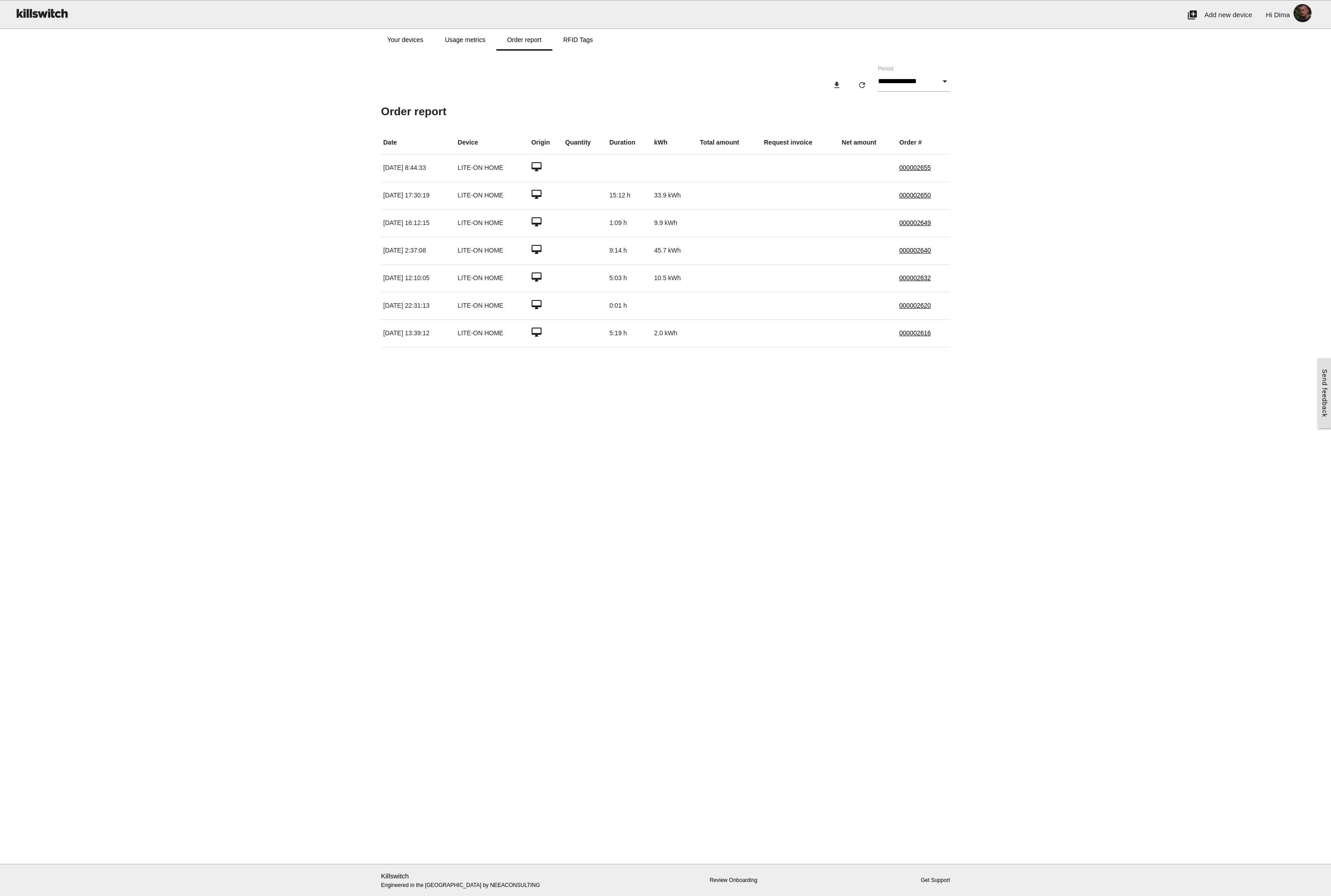
click at [273, 203] on div "Loading switches place You have no devices configured yet add Add a [PERSON_NAM…" at bounding box center [666, 198] width 1331 height 297
